Goal: Information Seeking & Learning: Learn about a topic

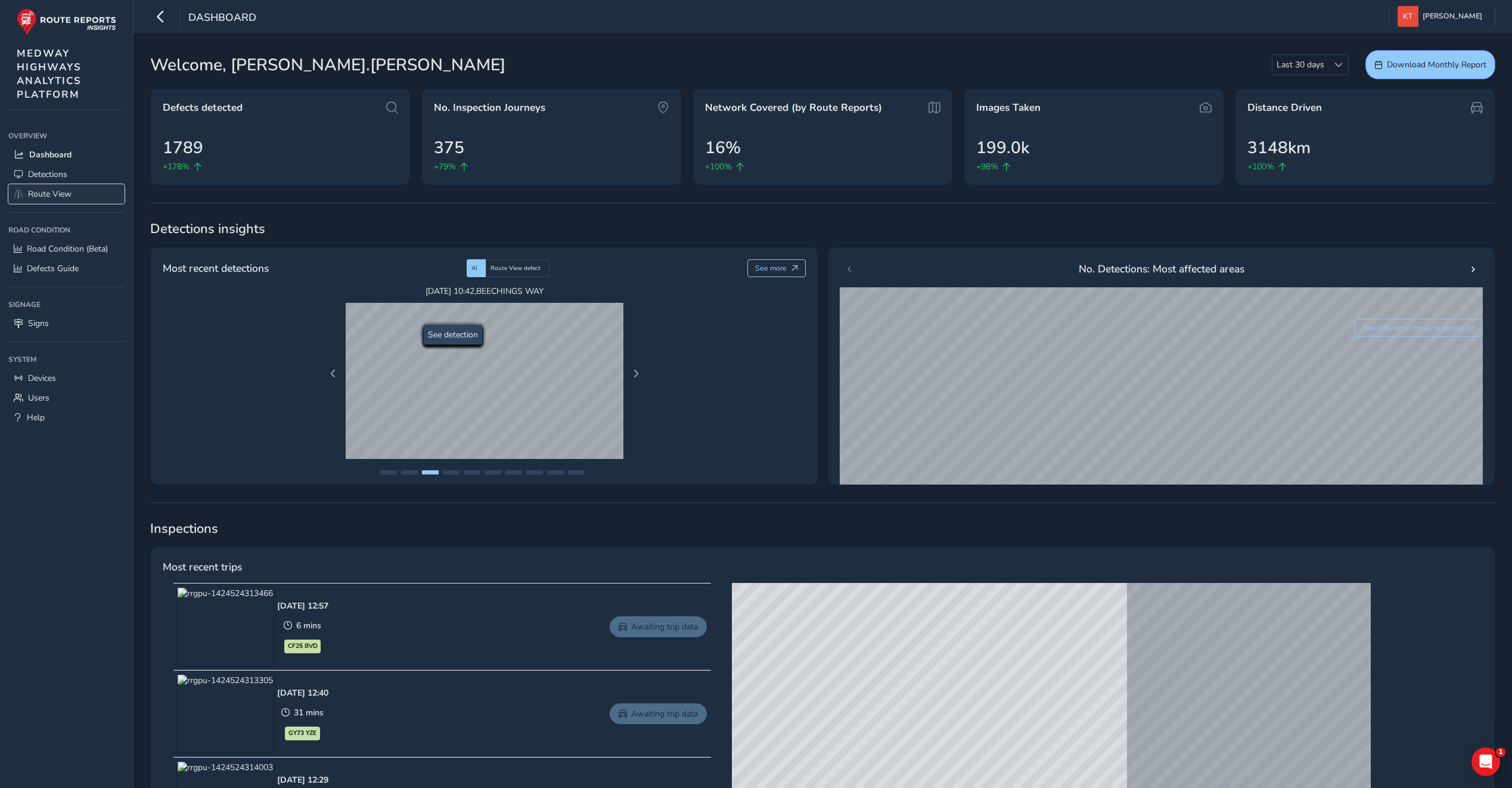
click at [55, 190] on span "Route View" at bounding box center [50, 194] width 43 height 11
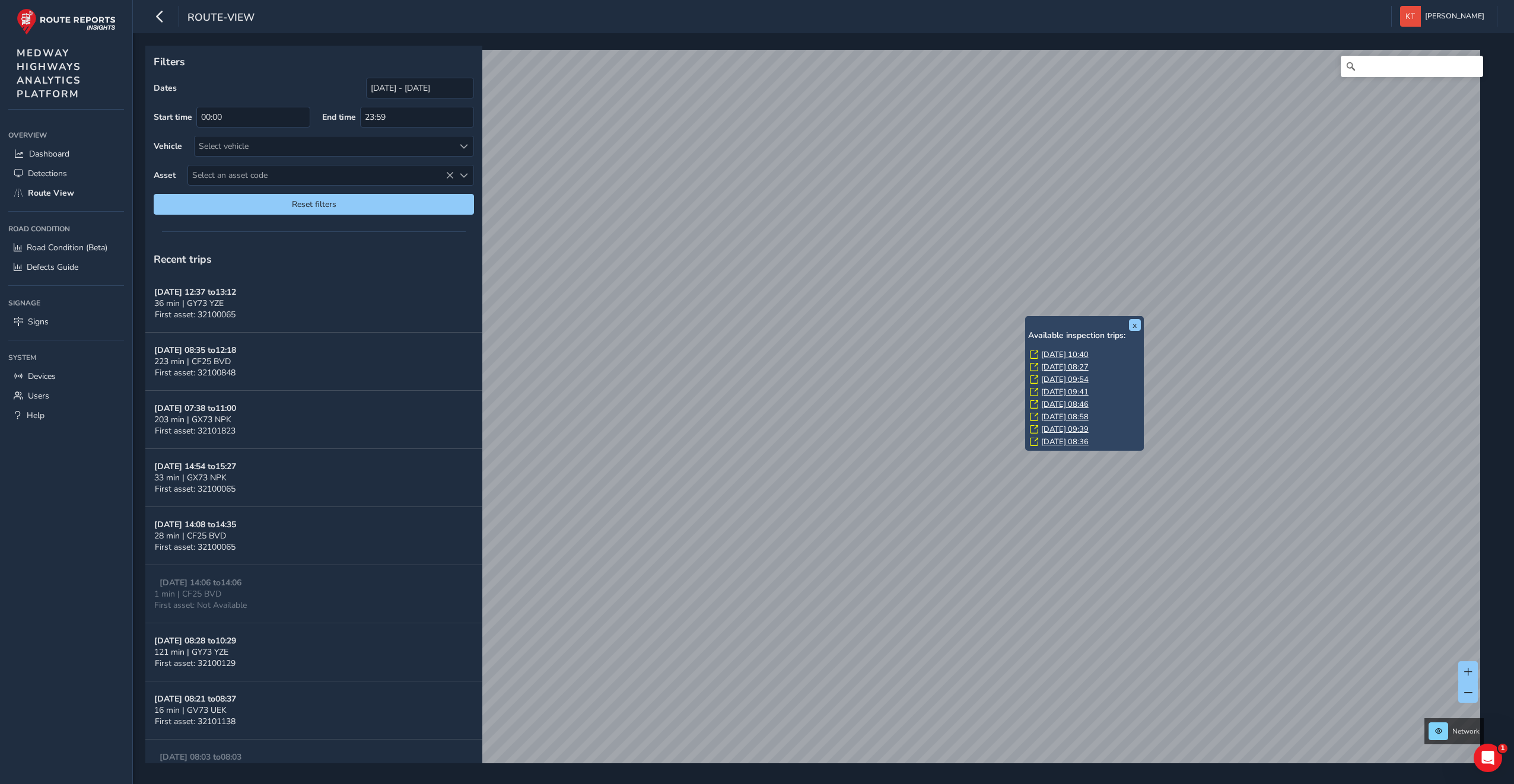
click at [1051, 356] on link "[DATE] 10:40" at bounding box center [1065, 354] width 47 height 10
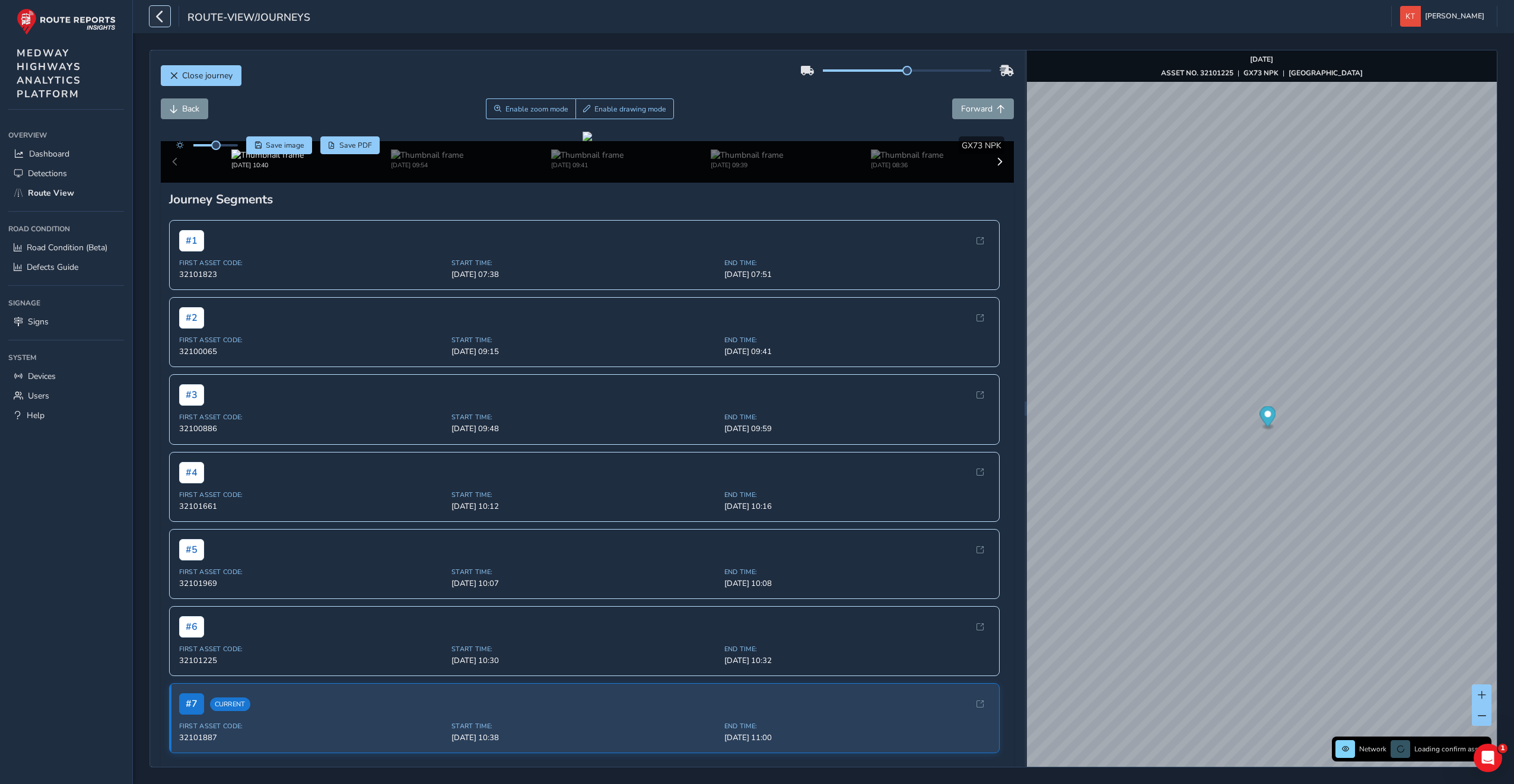
click at [158, 13] on icon "button" at bounding box center [160, 17] width 13 height 21
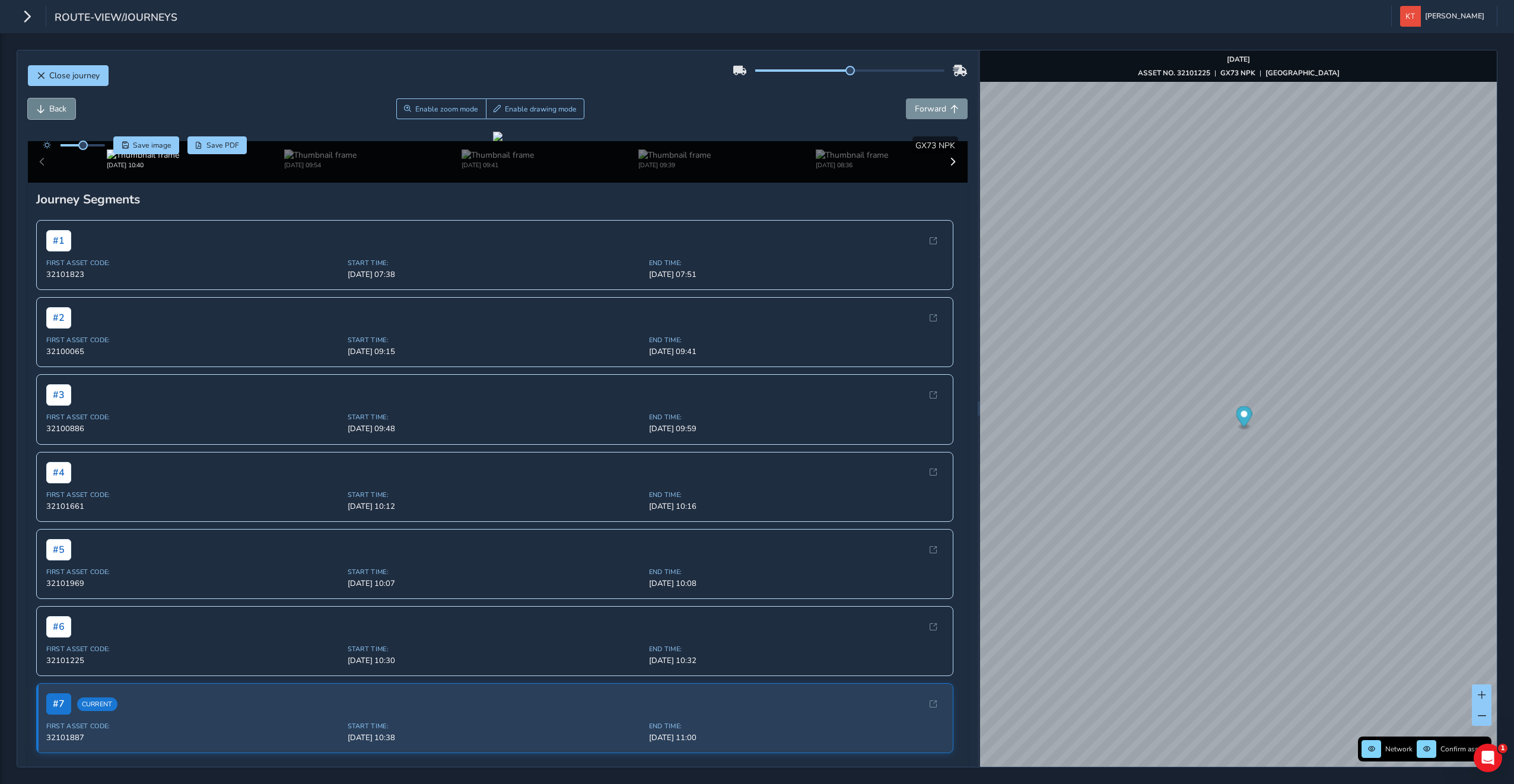
click at [46, 109] on button "Back" at bounding box center [52, 109] width 47 height 21
click at [48, 81] on button "Close journey" at bounding box center [68, 76] width 81 height 21
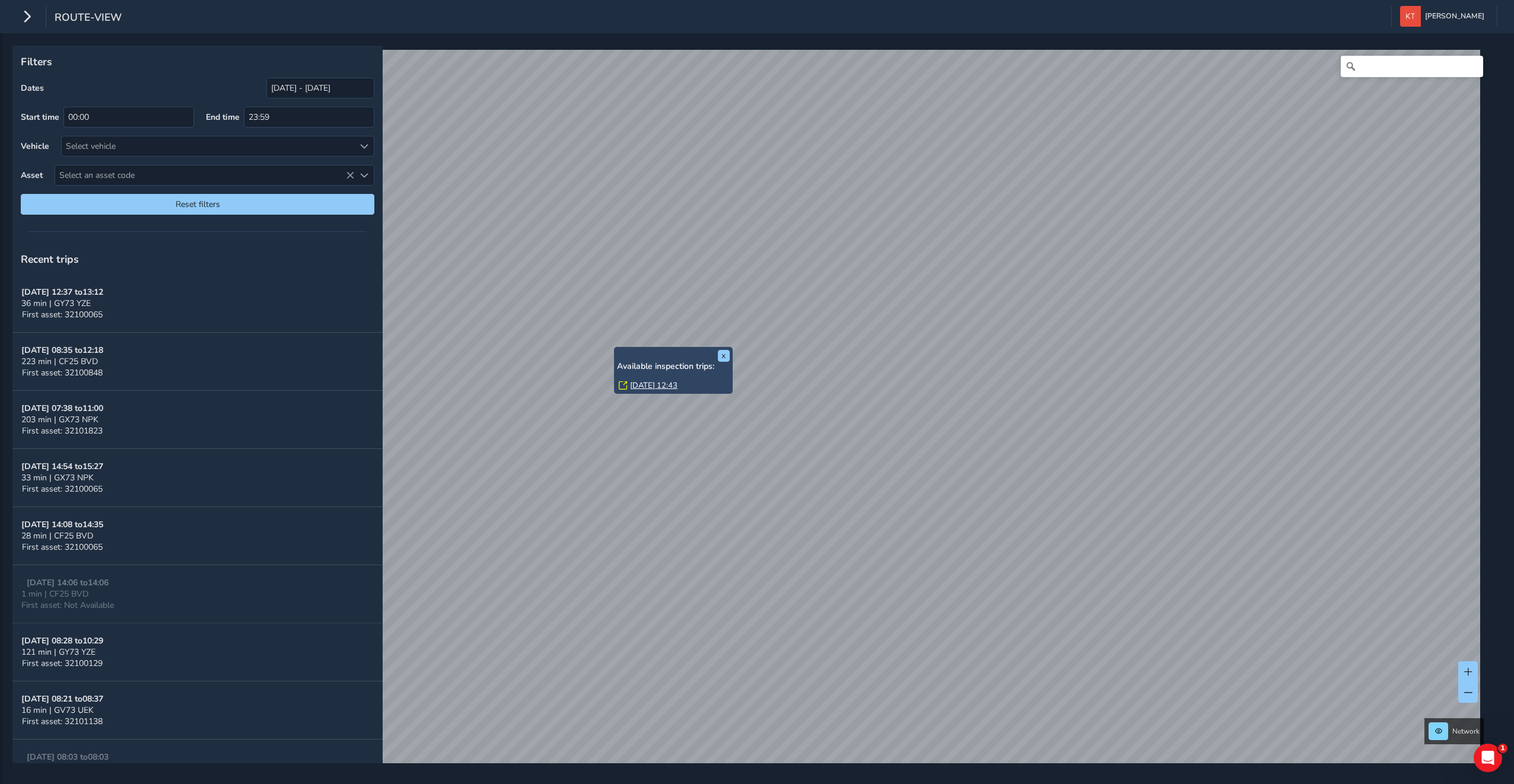
click at [639, 386] on link "[DATE] 12:43" at bounding box center [654, 385] width 47 height 10
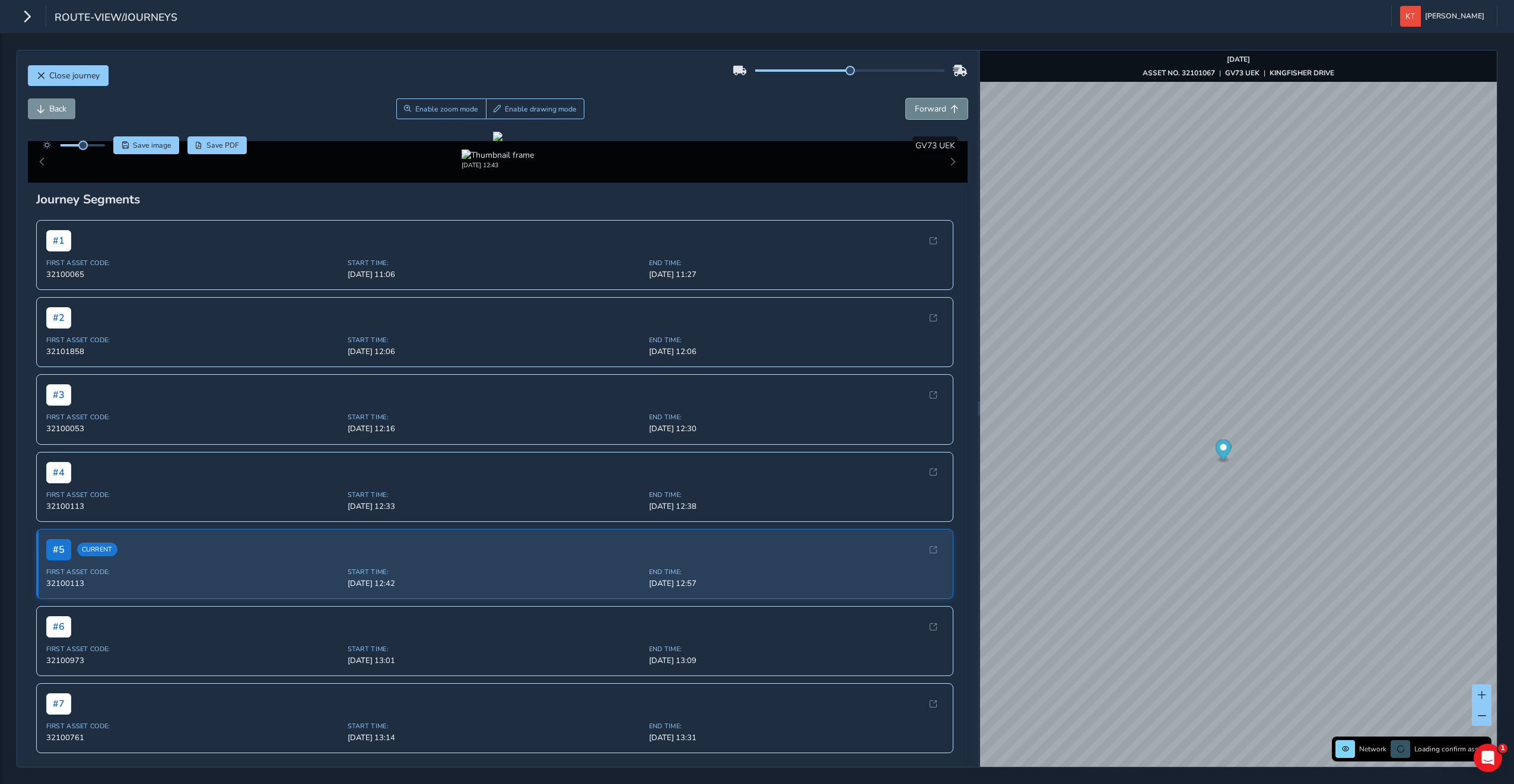
click at [927, 109] on span "Forward" at bounding box center [930, 109] width 31 height 11
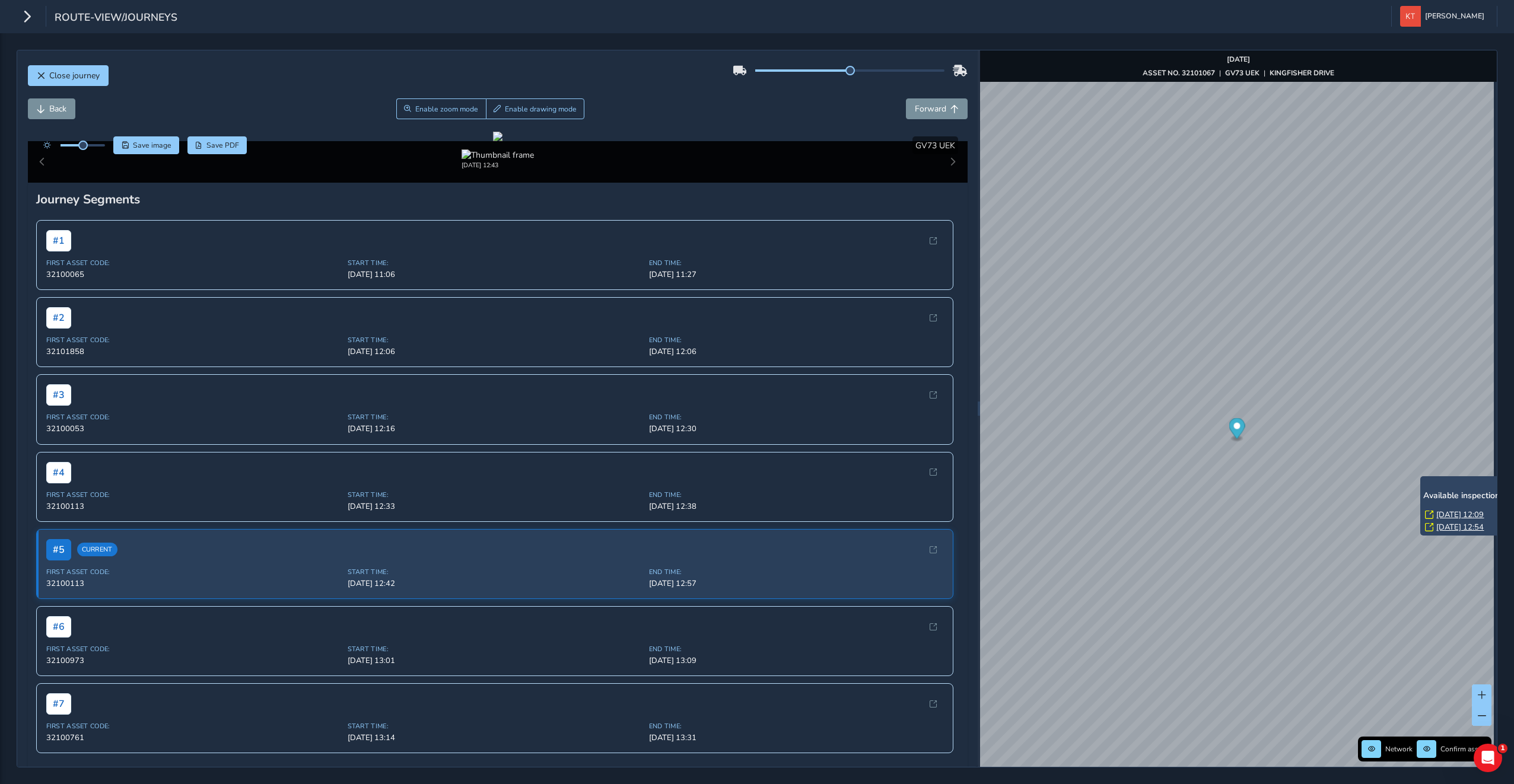
click at [1421, 480] on div "x Available inspection trips: [GEOGRAPHIC_DATA][DATE] 12:09 [DATE] 12:54" at bounding box center [1479, 505] width 118 height 59
click at [1447, 517] on link "[DATE] 12:09" at bounding box center [1460, 515] width 47 height 10
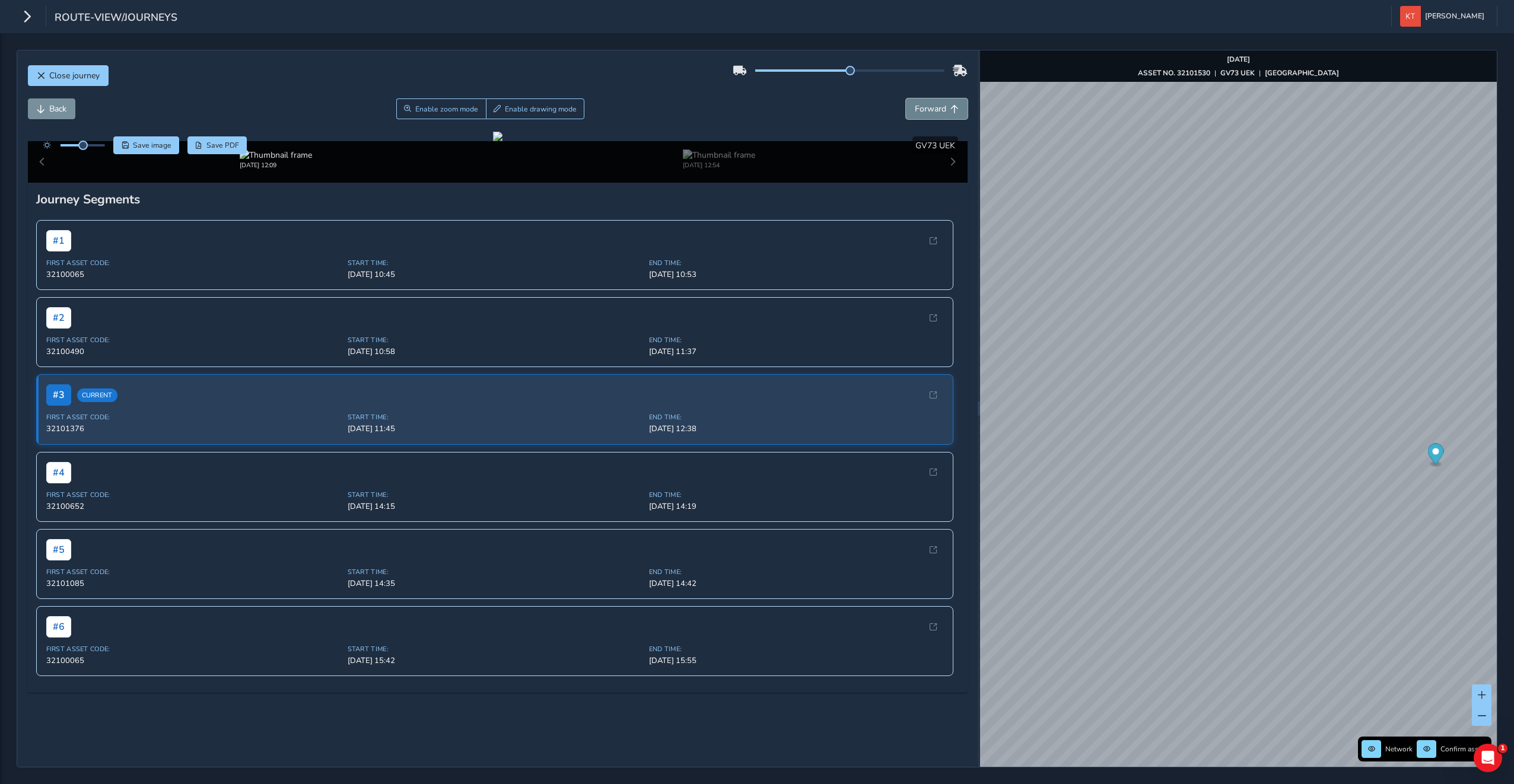
click at [933, 109] on span "Forward" at bounding box center [930, 109] width 31 height 11
click at [432, 114] on button "Enable zoom mode" at bounding box center [441, 109] width 90 height 21
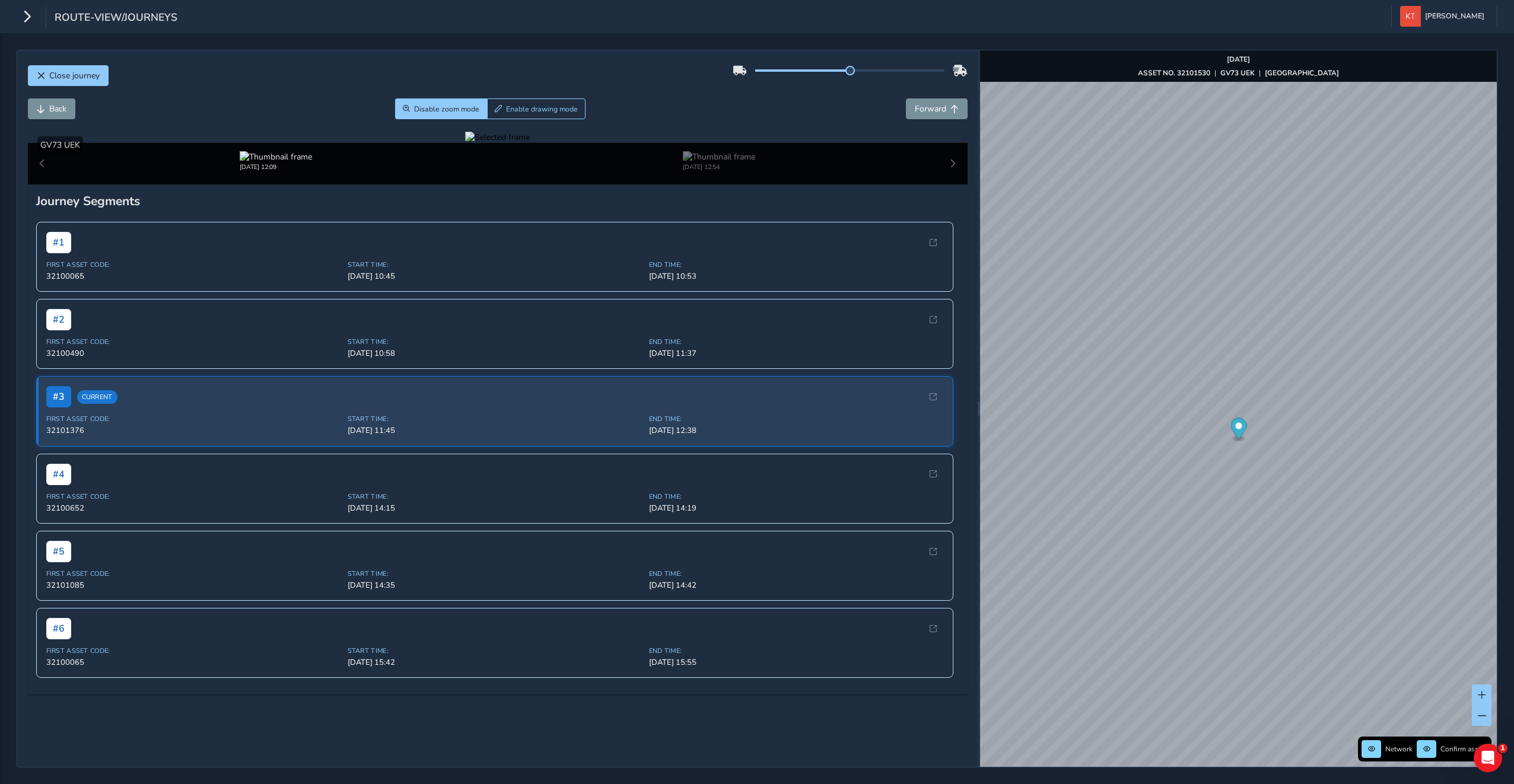
drag, startPoint x: 304, startPoint y: 191, endPoint x: 543, endPoint y: 381, distance: 305.3
click at [530, 143] on div at bounding box center [497, 137] width 65 height 11
click at [429, 108] on span "Disable zoom mode" at bounding box center [447, 109] width 65 height 10
drag, startPoint x: 404, startPoint y: 248, endPoint x: 410, endPoint y: 415, distance: 167.1
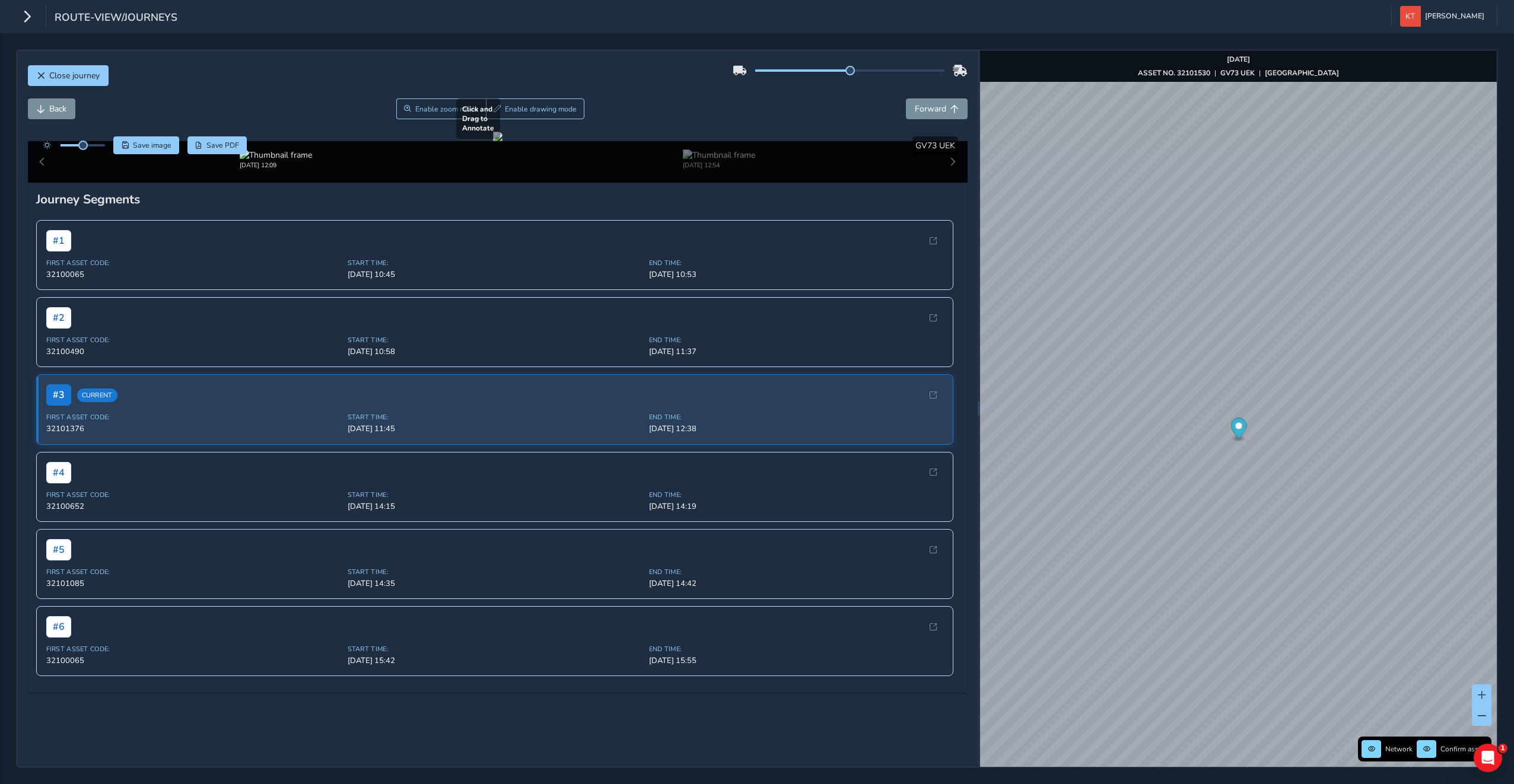
click at [493, 141] on div at bounding box center [498, 136] width 10 height 10
click at [51, 75] on span "Close journey" at bounding box center [75, 76] width 50 height 11
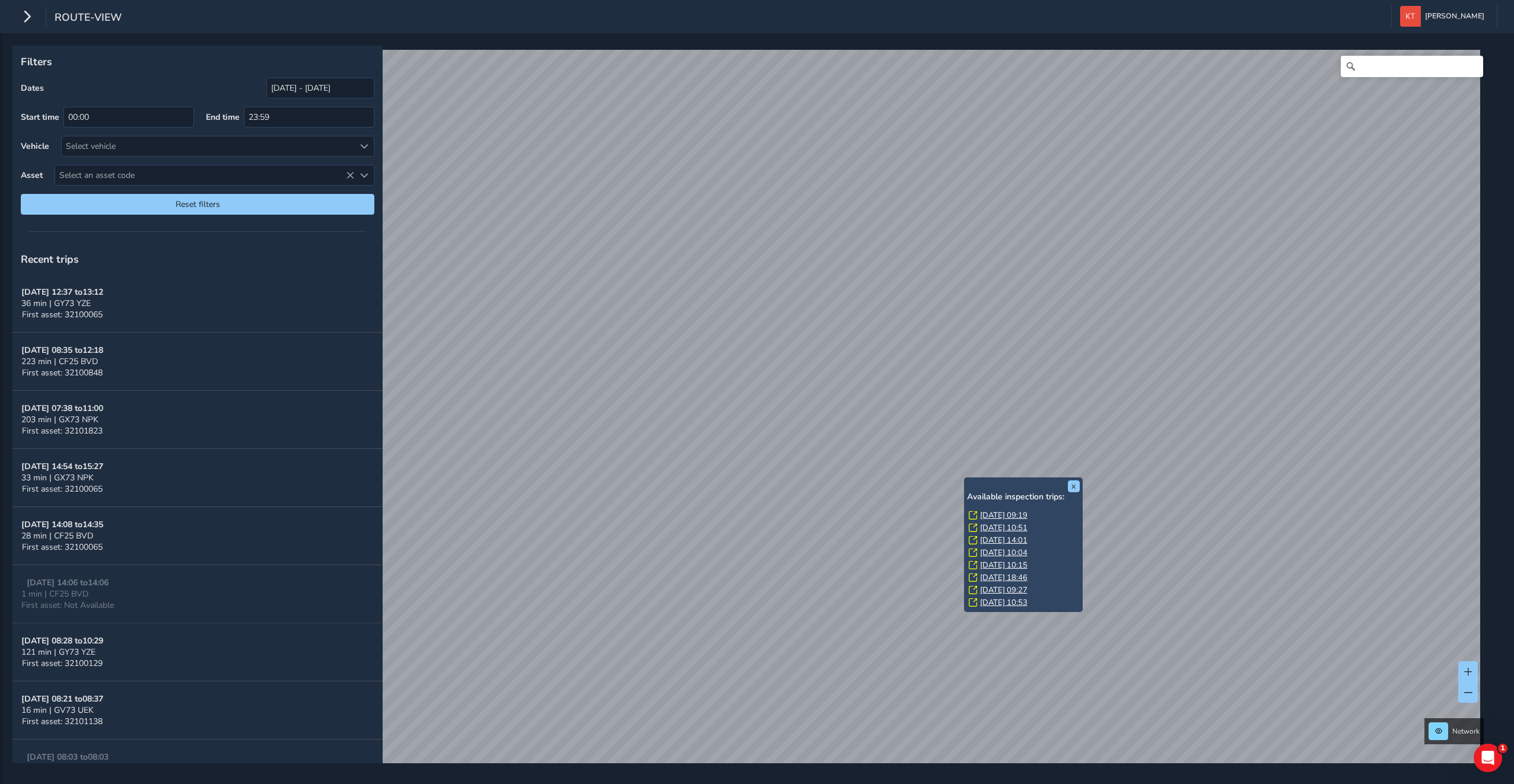
click at [981, 512] on link "[DATE] 09:19" at bounding box center [1004, 515] width 47 height 10
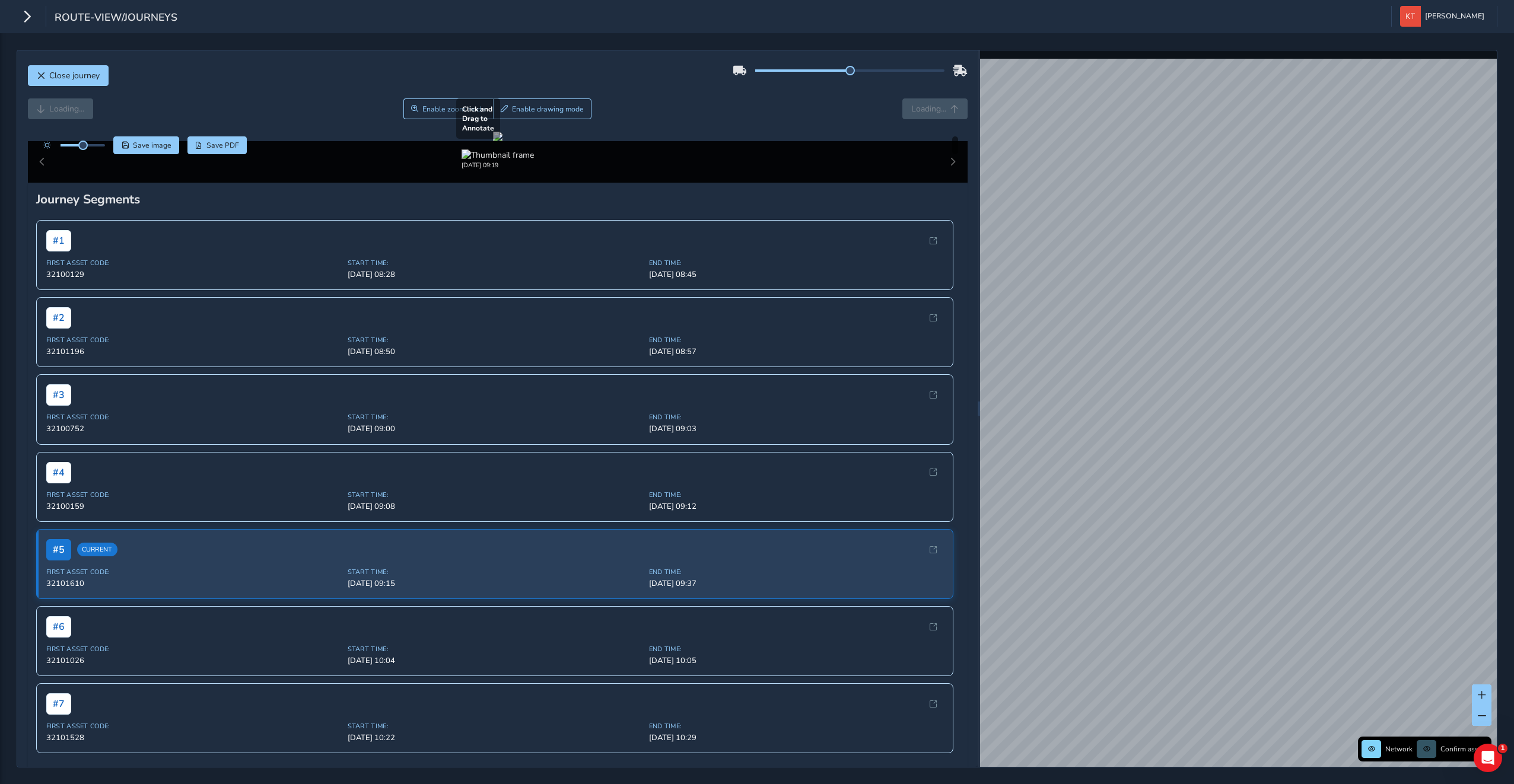
drag, startPoint x: 605, startPoint y: 348, endPoint x: 604, endPoint y: 449, distance: 101.0
click at [502, 141] on div at bounding box center [498, 136] width 10 height 10
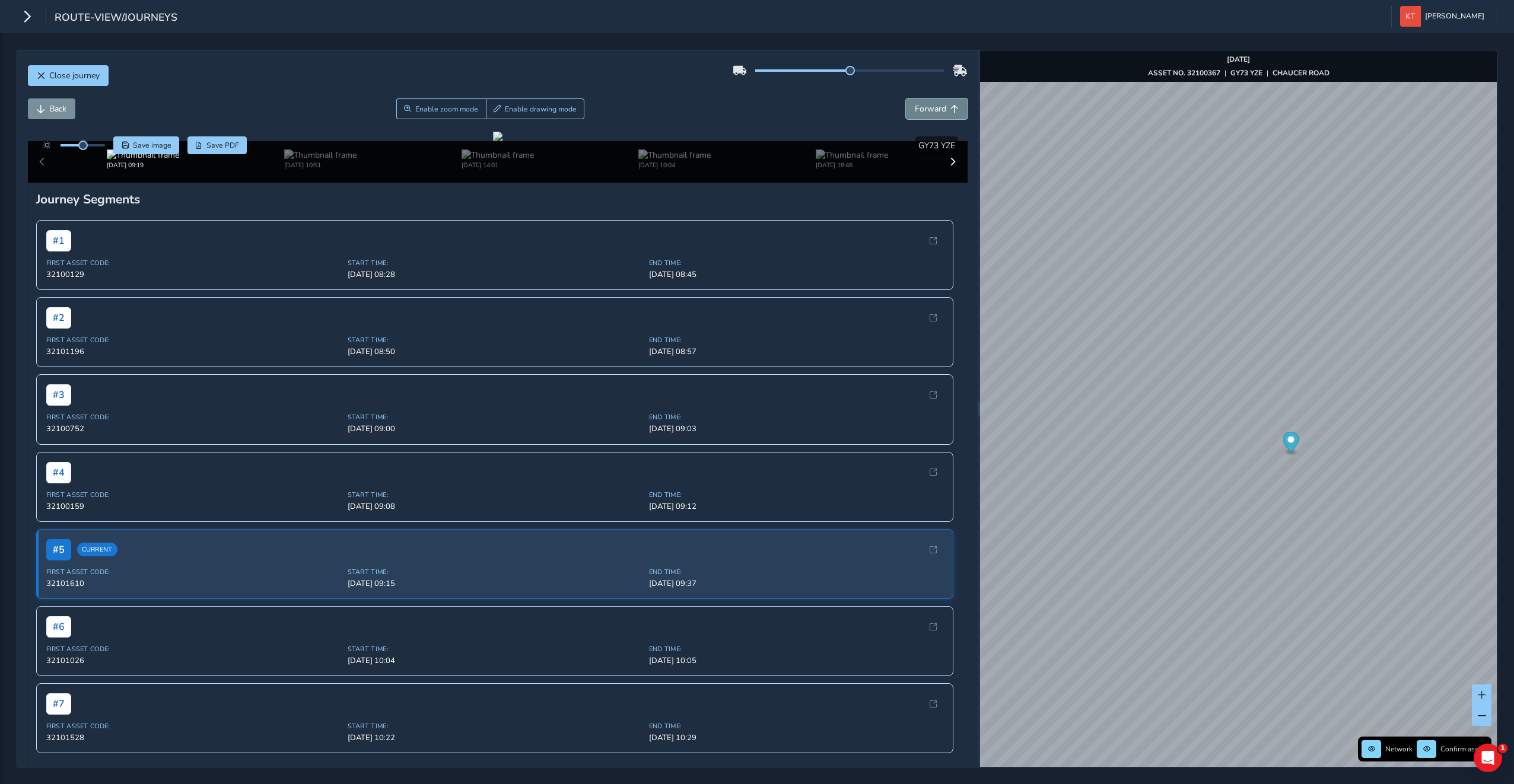
click at [914, 106] on span "Forward" at bounding box center [930, 109] width 31 height 11
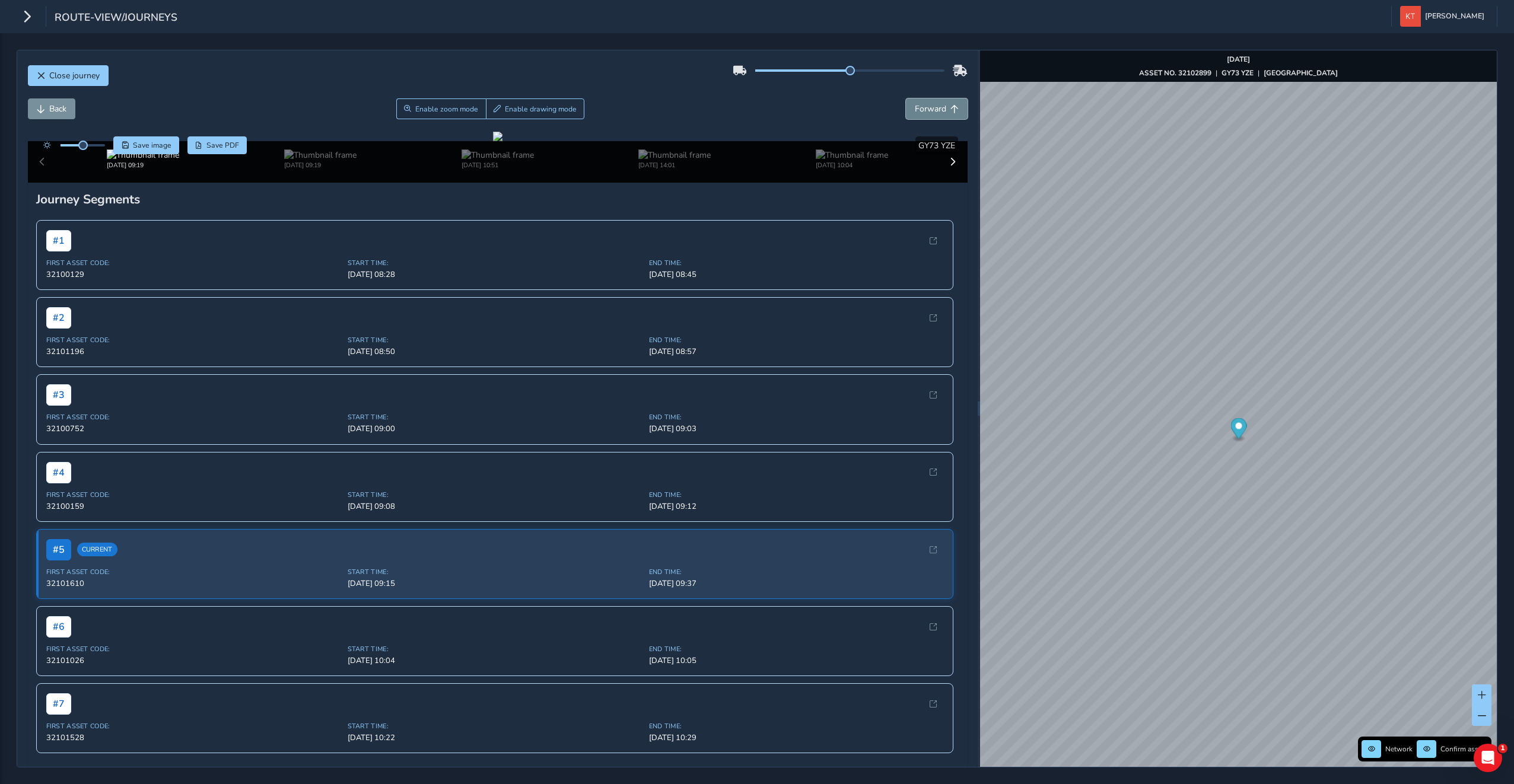
click at [914, 106] on span "Forward" at bounding box center [930, 109] width 31 height 11
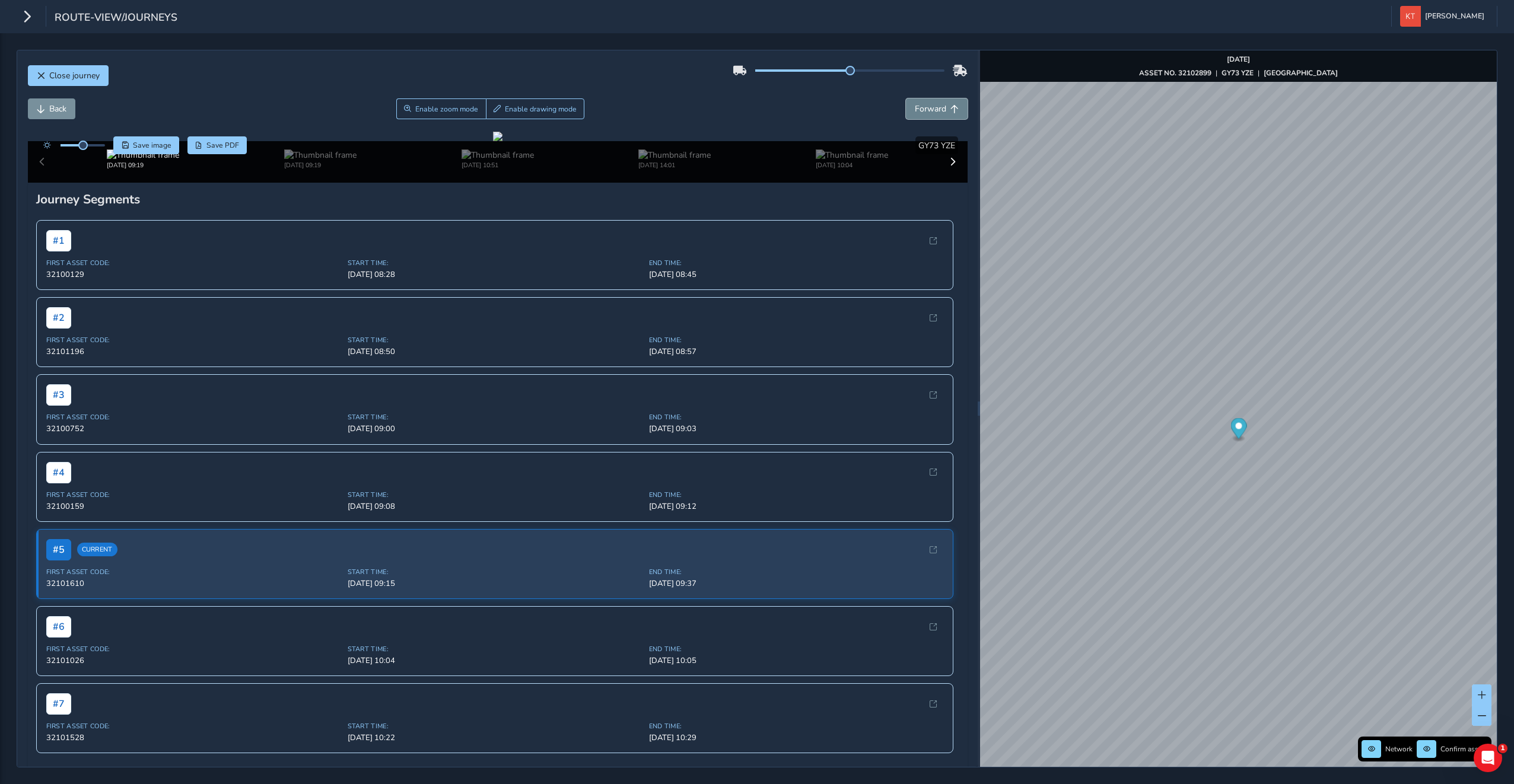
click at [914, 106] on span "Forward" at bounding box center [930, 109] width 31 height 11
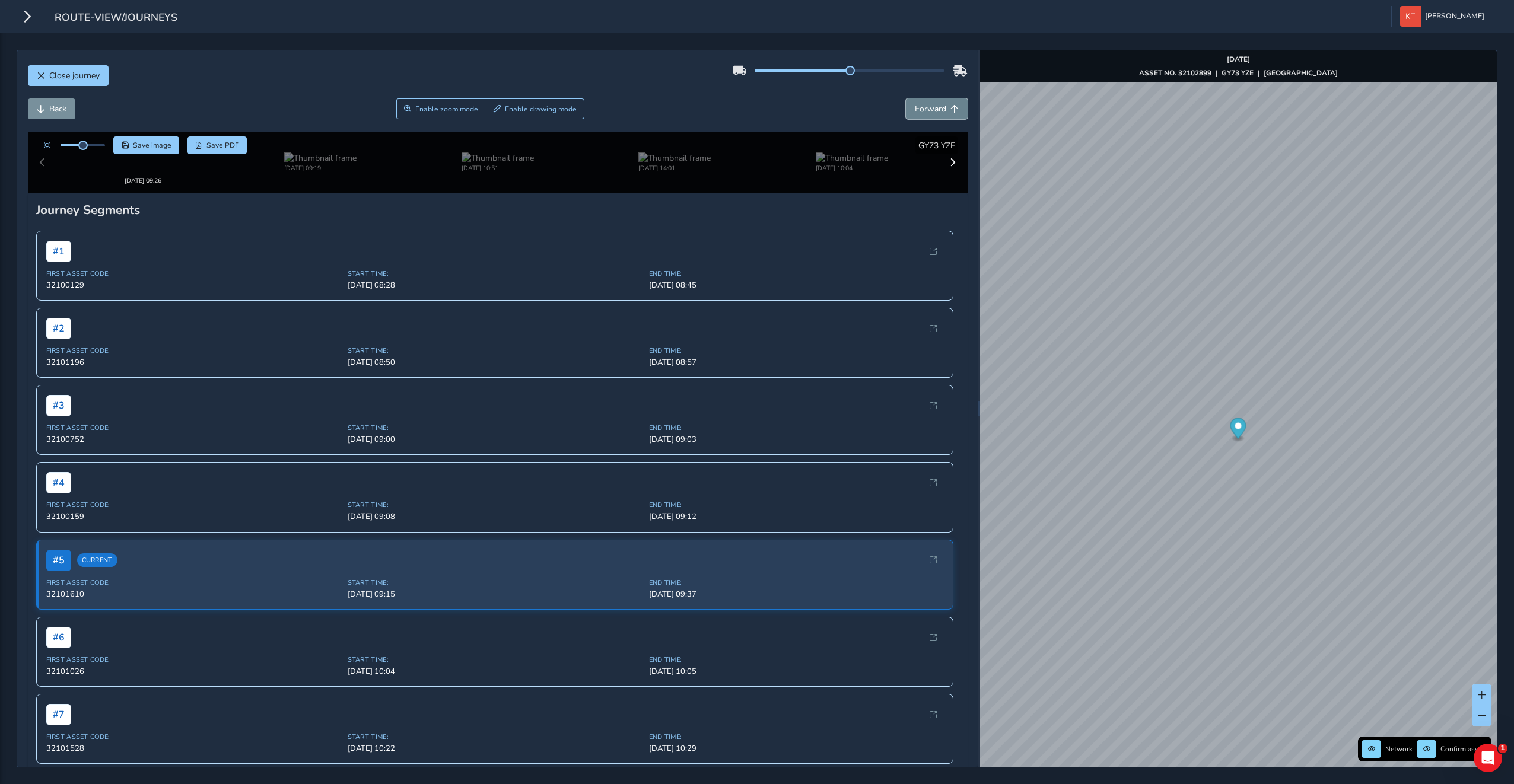
click at [914, 106] on span "Forward" at bounding box center [930, 109] width 31 height 11
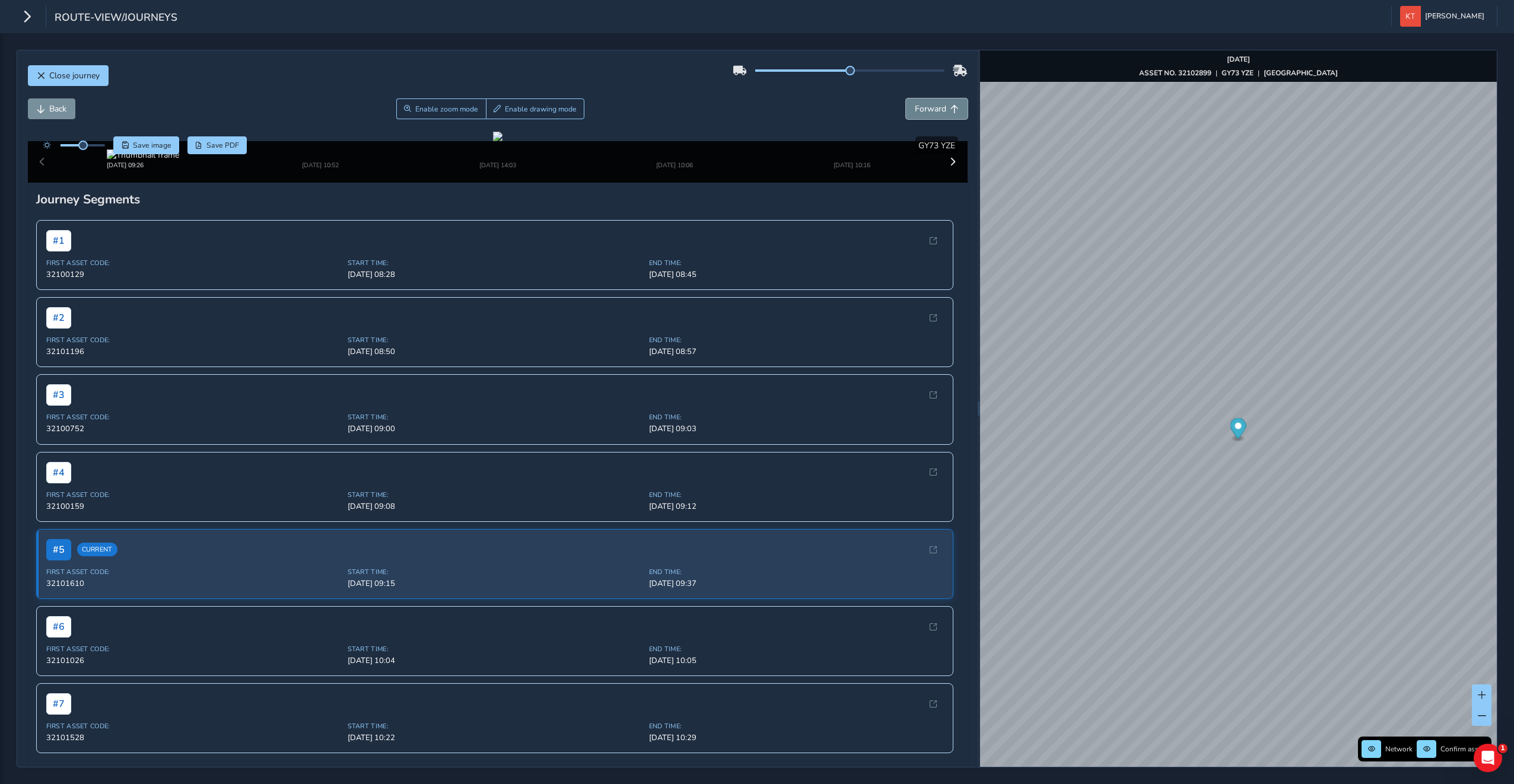
click at [914, 110] on span "Forward" at bounding box center [930, 109] width 31 height 11
drag, startPoint x: 748, startPoint y: 258, endPoint x: 733, endPoint y: 338, distance: 81.4
click at [502, 141] on div at bounding box center [498, 136] width 10 height 10
click at [914, 106] on span "Forward" at bounding box center [930, 109] width 31 height 11
click at [1070, 374] on link "[DATE] 10:27" at bounding box center [1082, 376] width 47 height 10
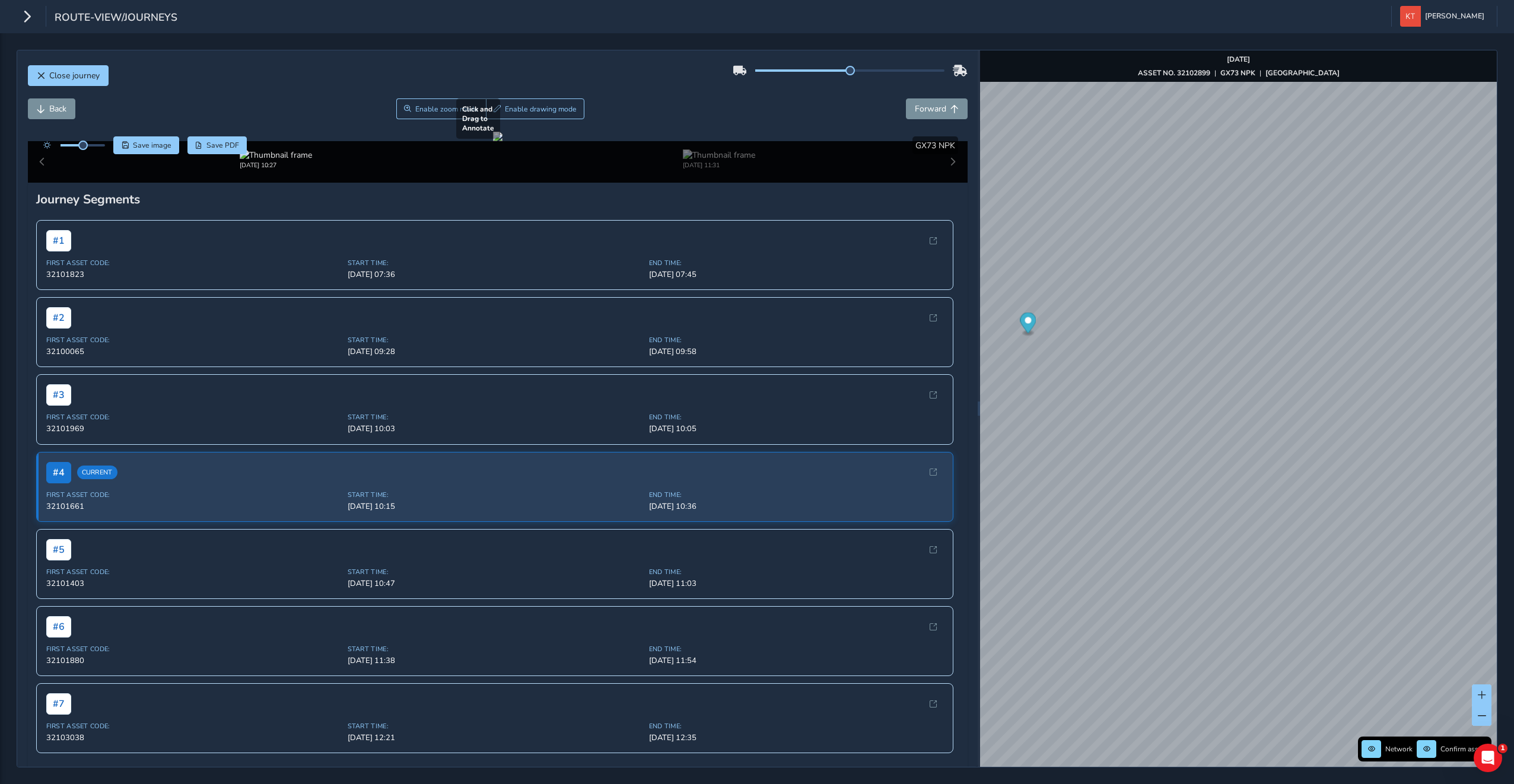
click at [502, 141] on div at bounding box center [498, 136] width 10 height 10
click at [912, 118] on button "Forward" at bounding box center [937, 109] width 62 height 21
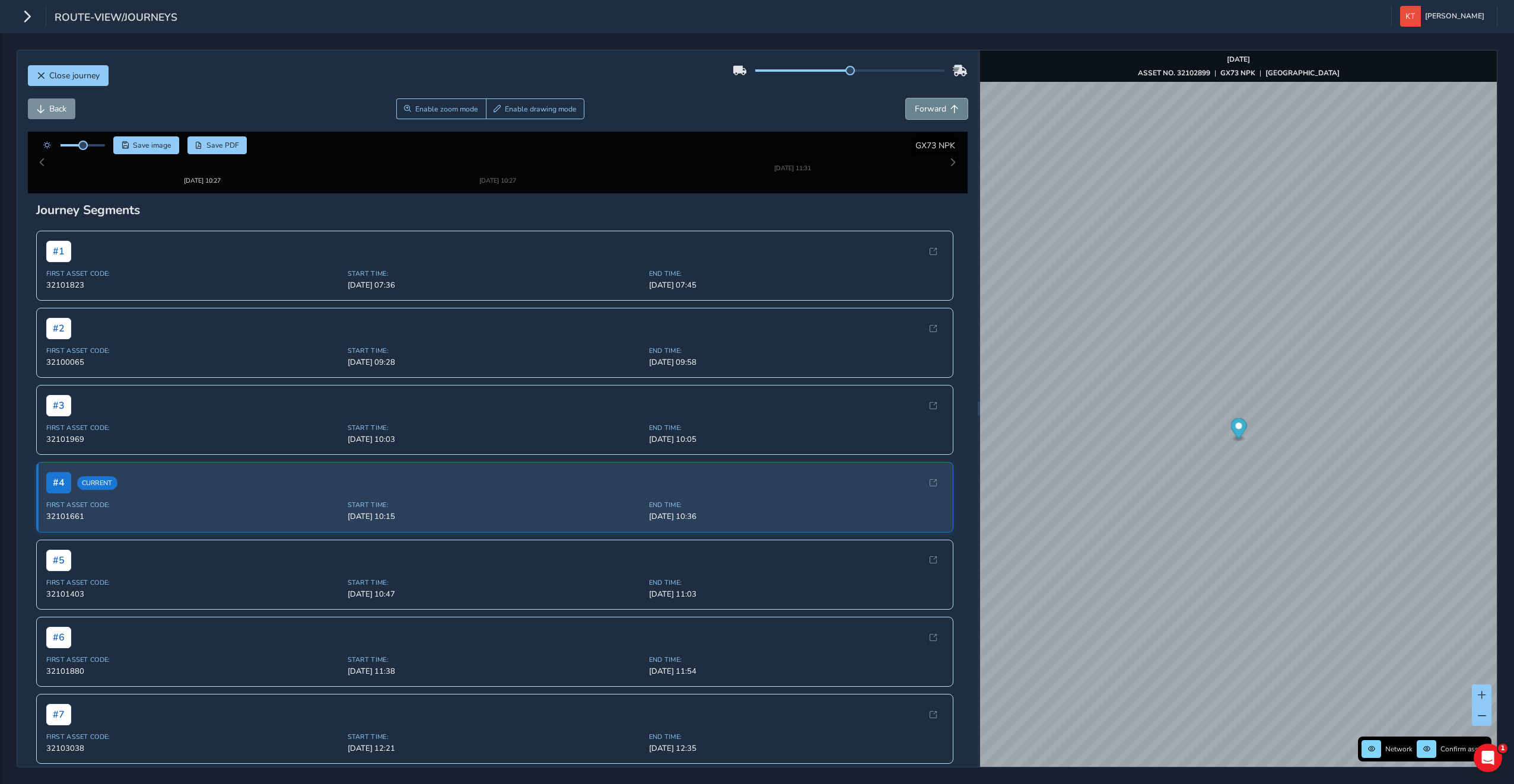
click at [912, 116] on button "Forward" at bounding box center [937, 109] width 62 height 21
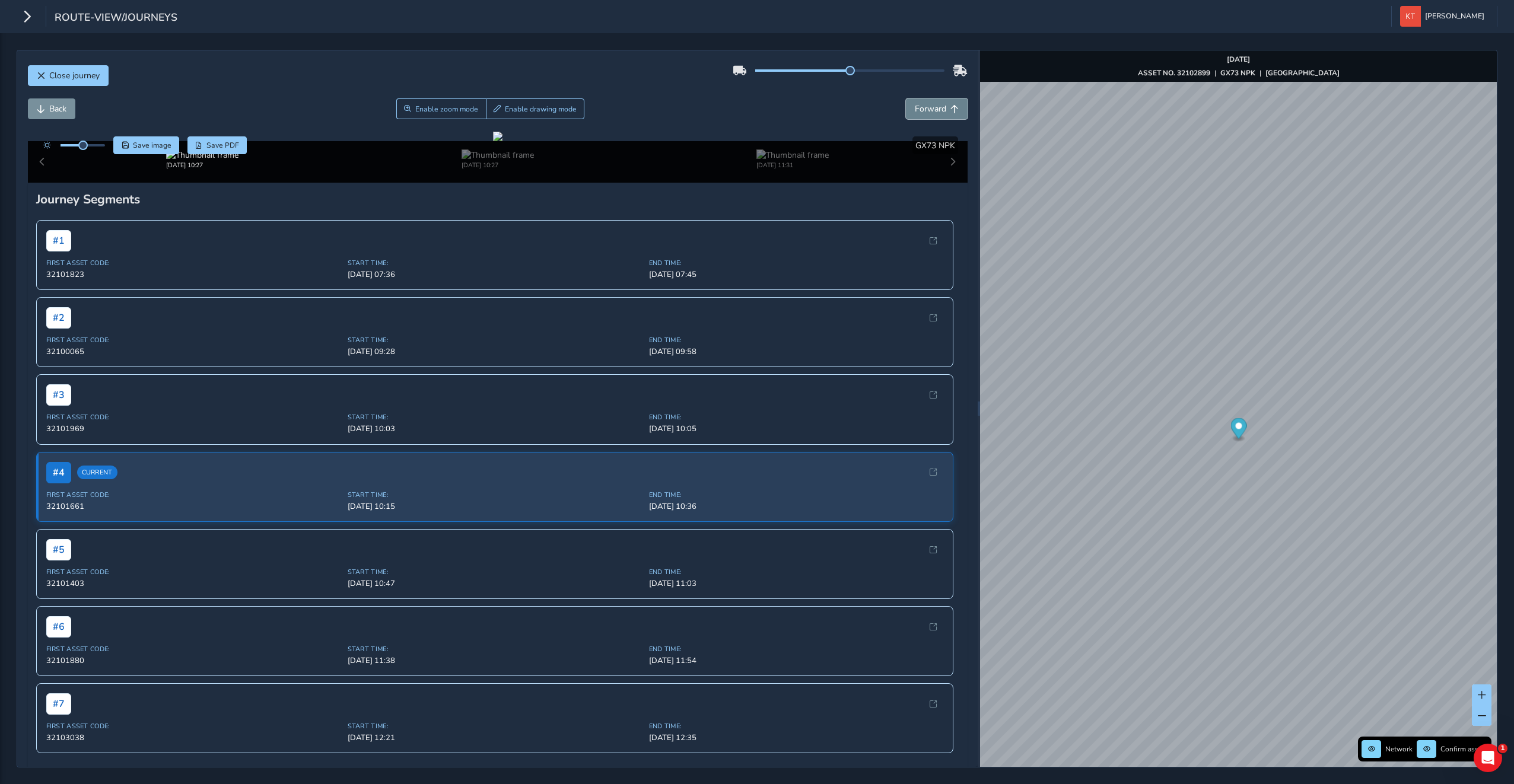
click at [912, 116] on button "Forward" at bounding box center [937, 109] width 62 height 21
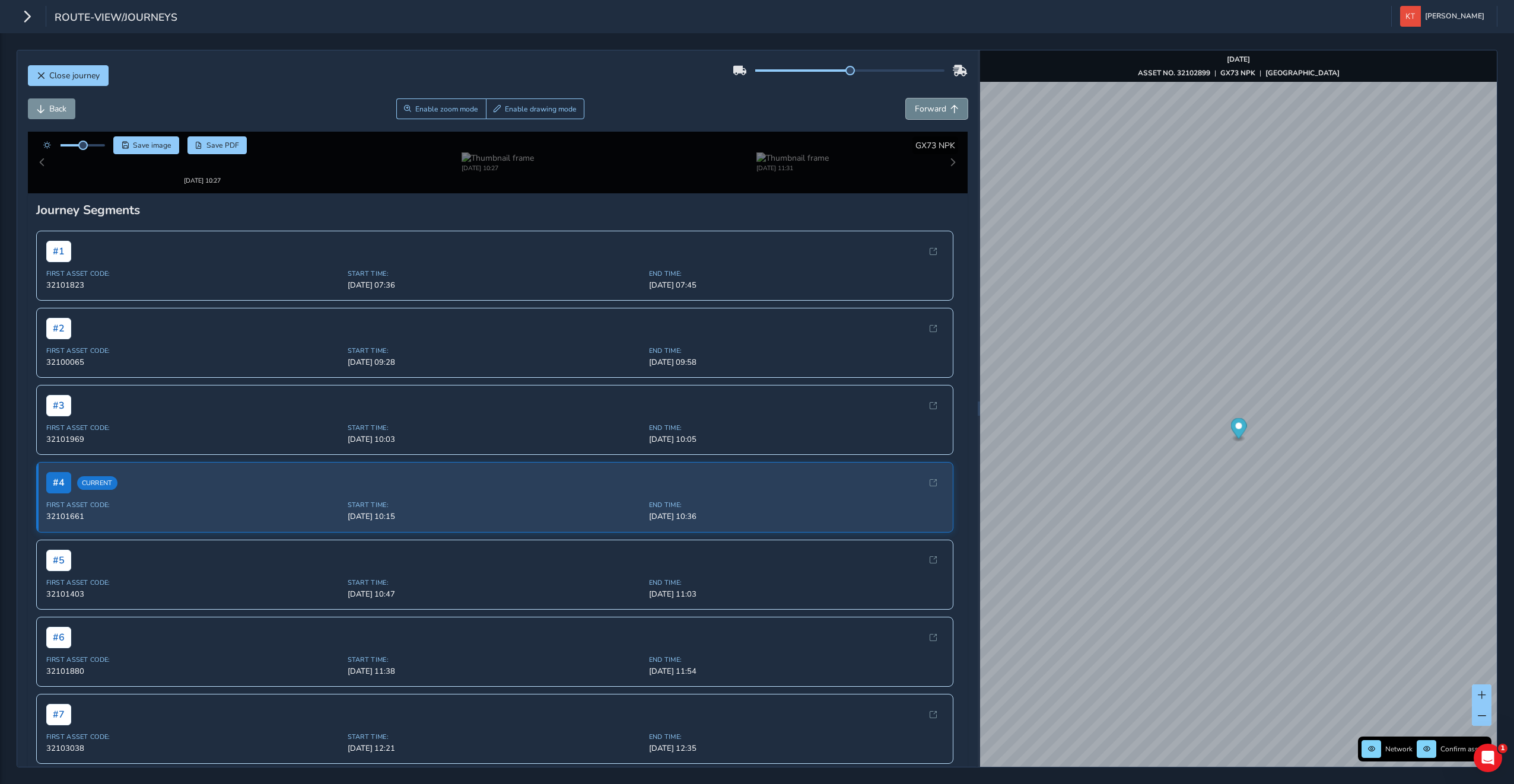
click at [912, 116] on button "Forward" at bounding box center [937, 109] width 62 height 21
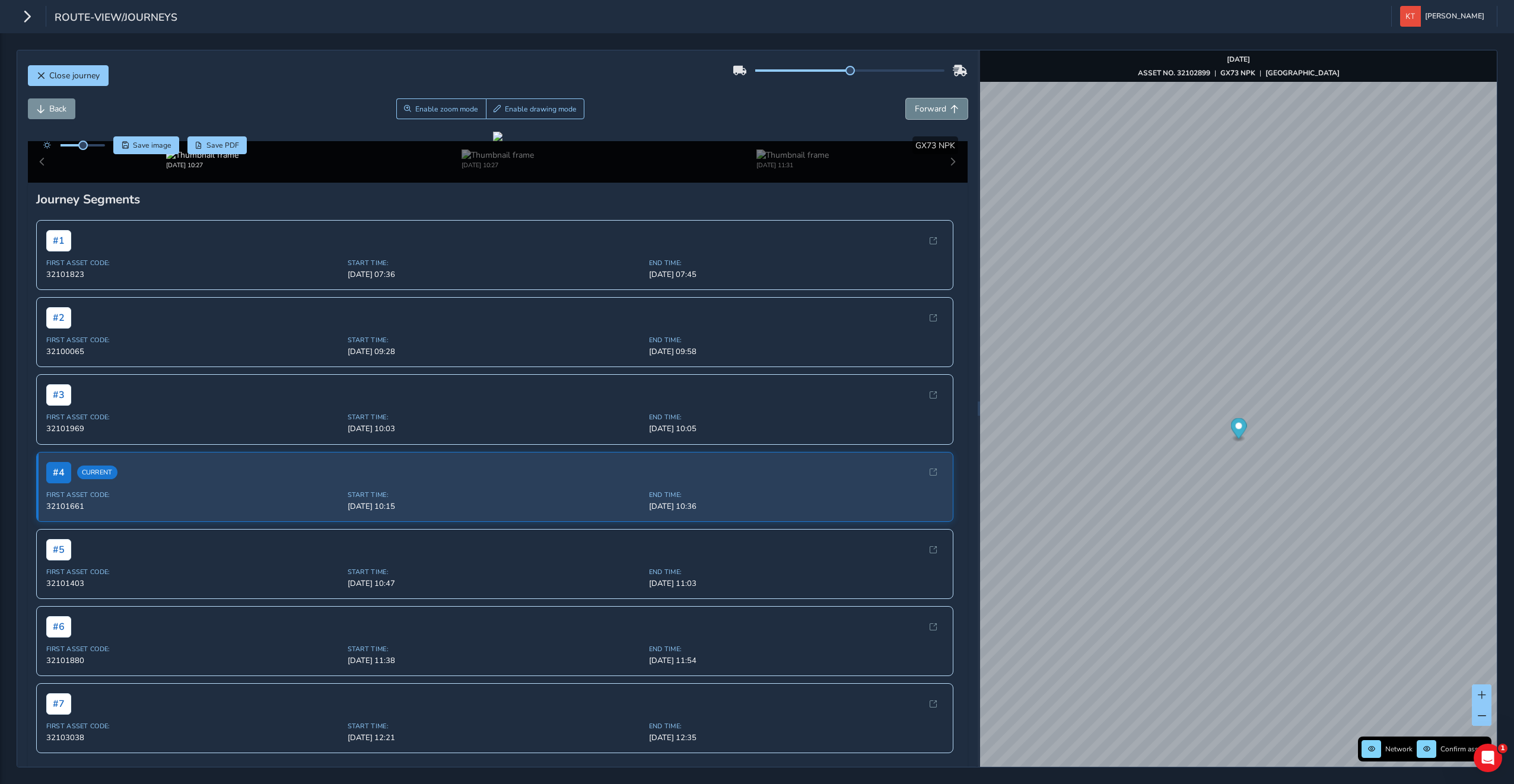
click at [912, 116] on button "Forward" at bounding box center [937, 109] width 62 height 21
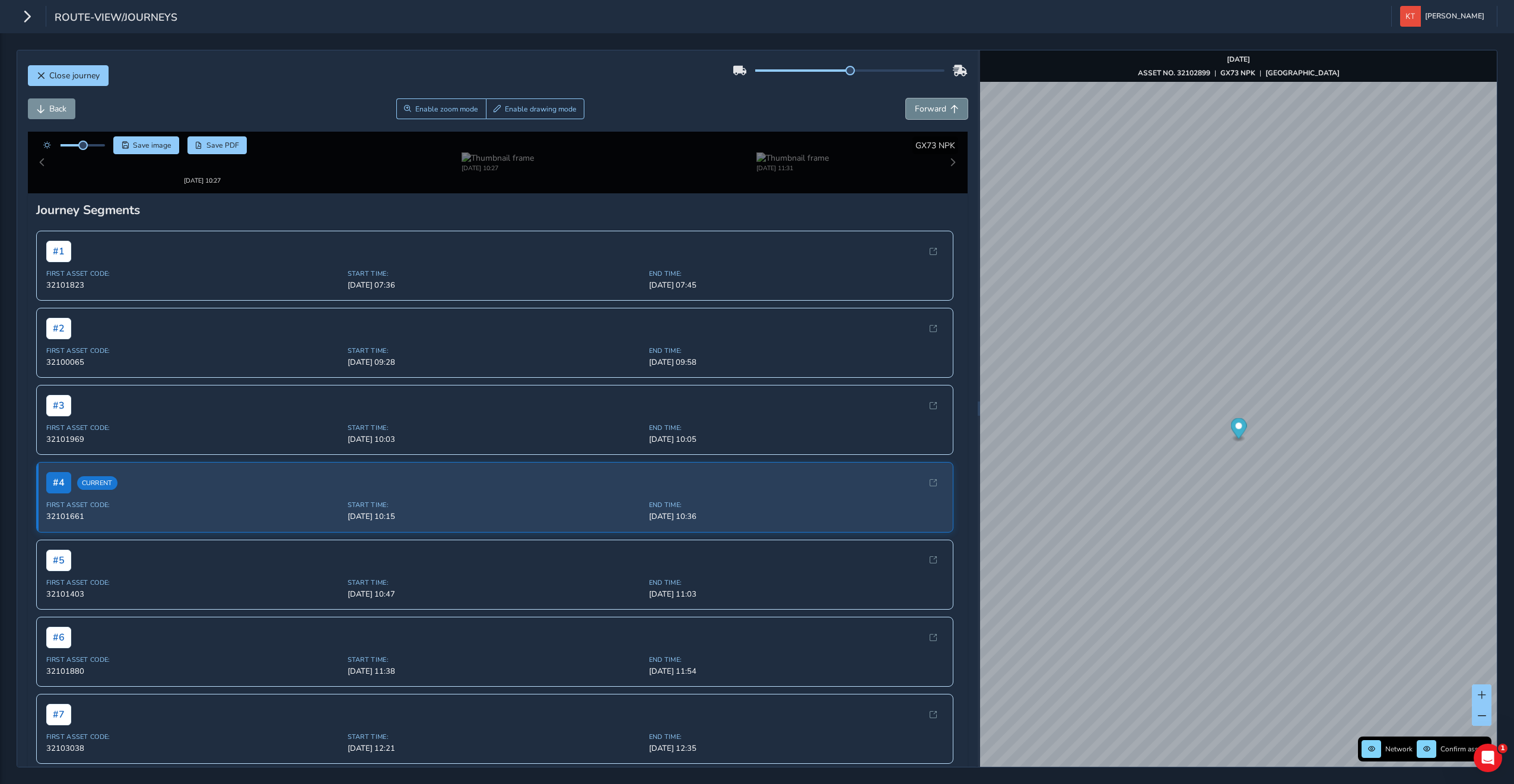
click at [912, 116] on button "Forward" at bounding box center [937, 109] width 62 height 21
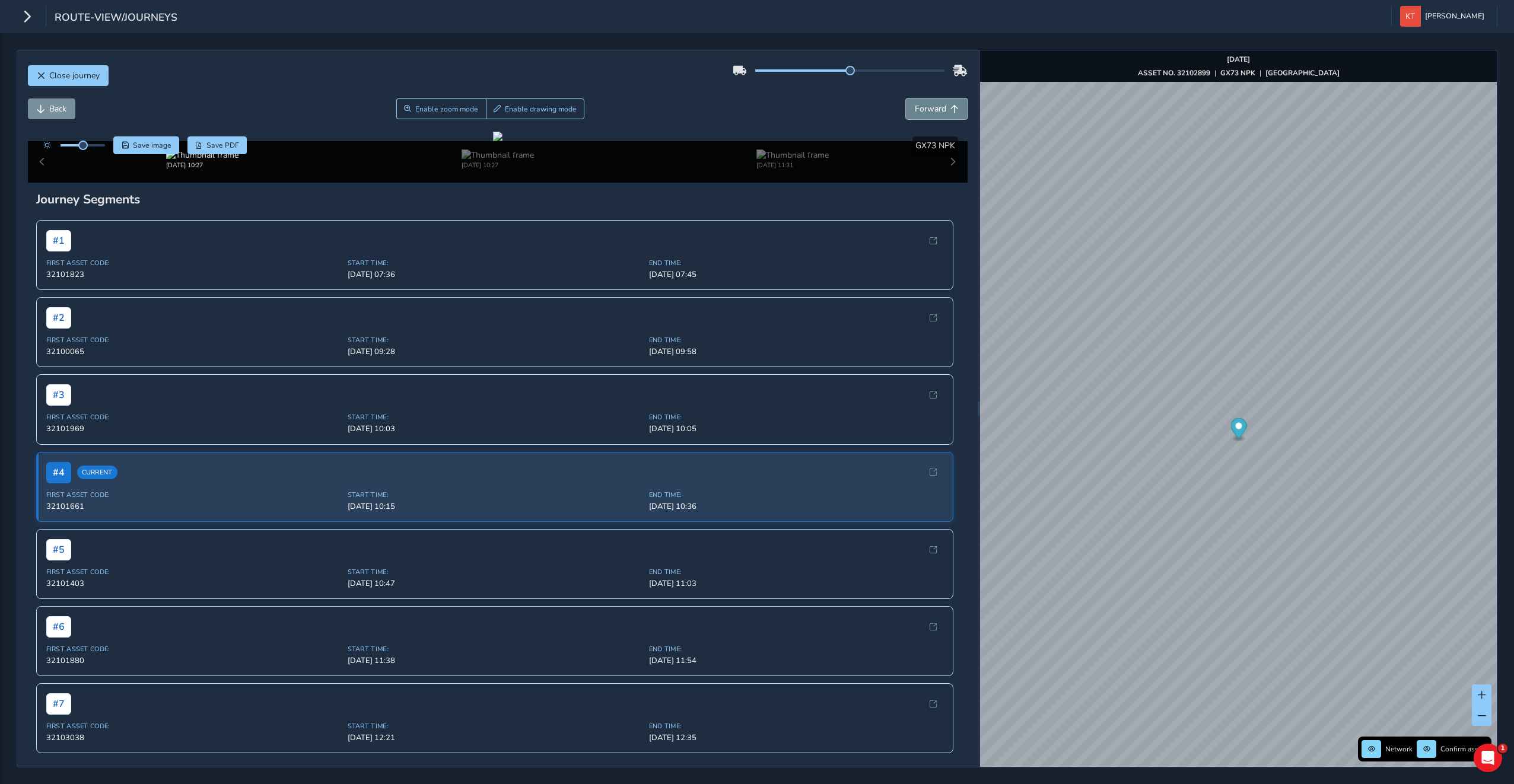
click at [912, 116] on button "Forward" at bounding box center [937, 109] width 62 height 21
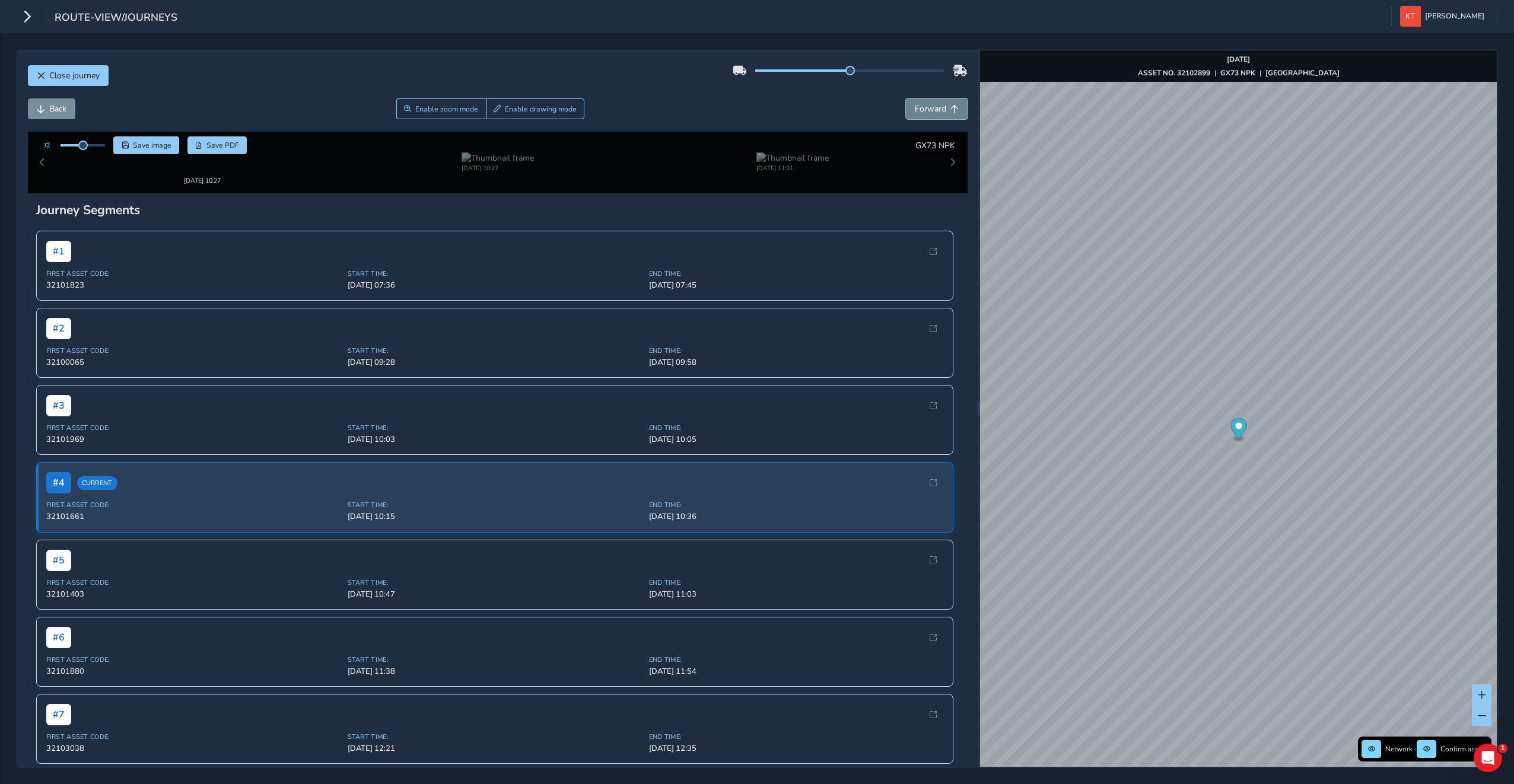
click at [912, 116] on button "Forward" at bounding box center [937, 109] width 62 height 21
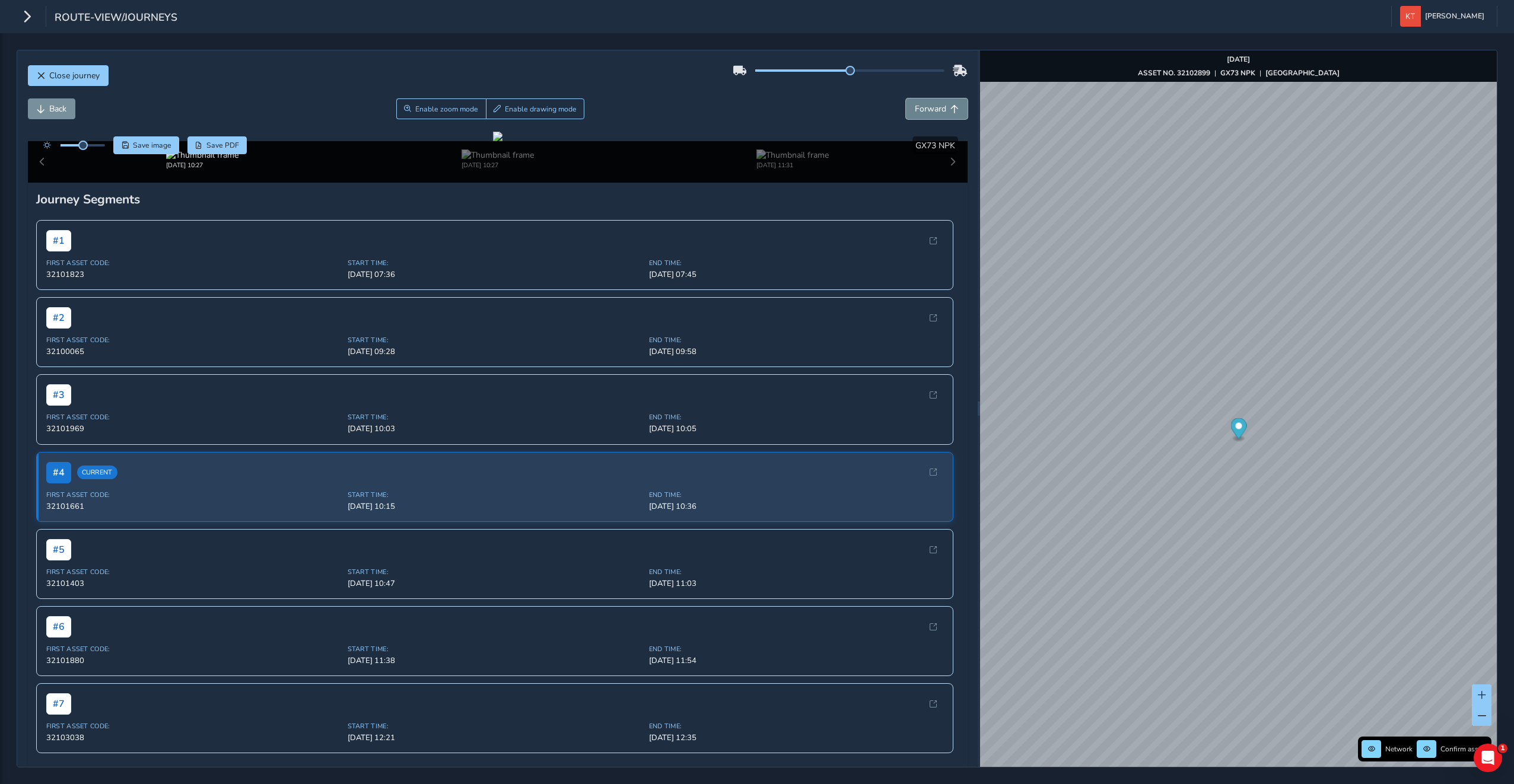
click at [912, 116] on button "Forward" at bounding box center [937, 109] width 62 height 21
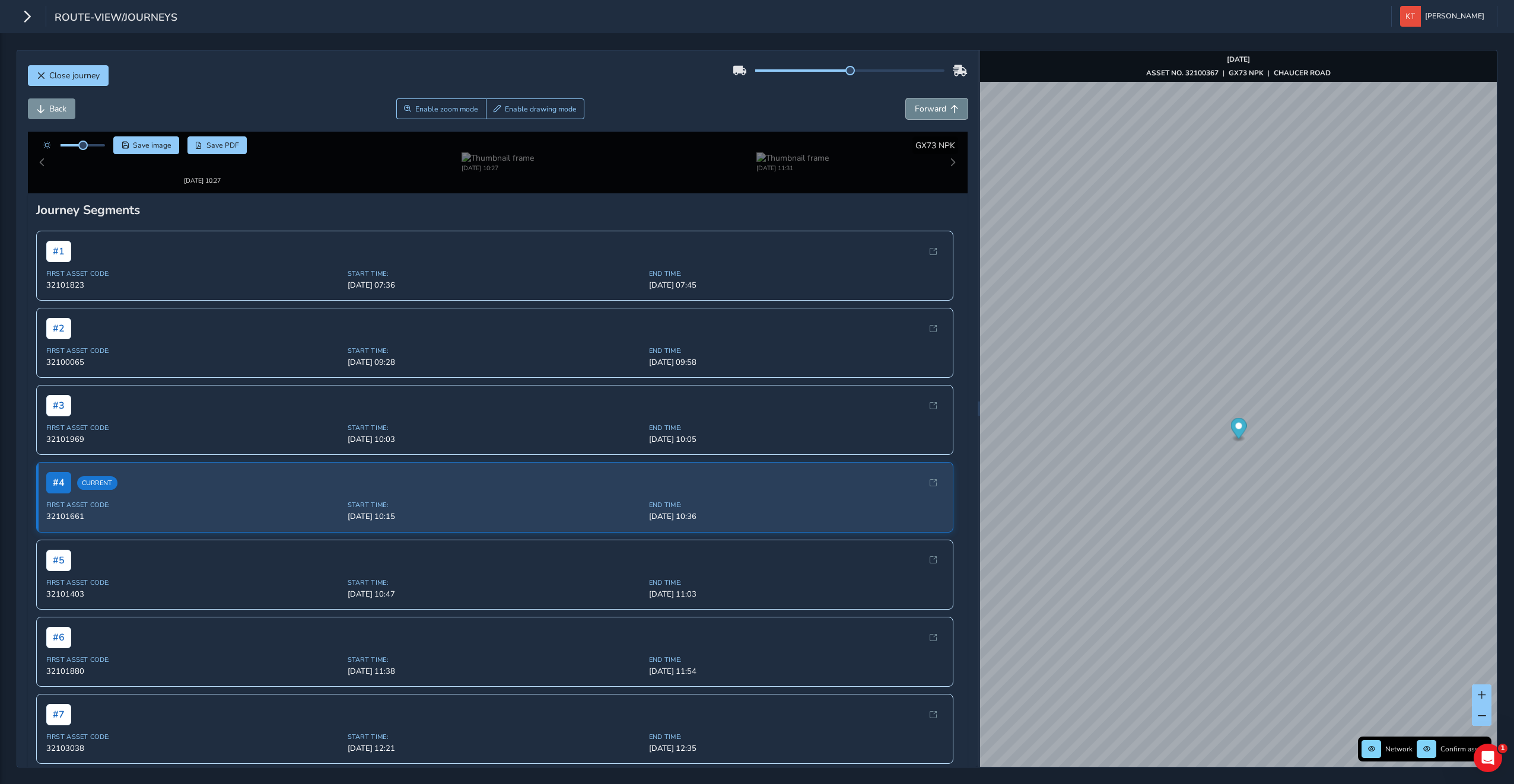
click at [912, 116] on button "Forward" at bounding box center [937, 109] width 62 height 21
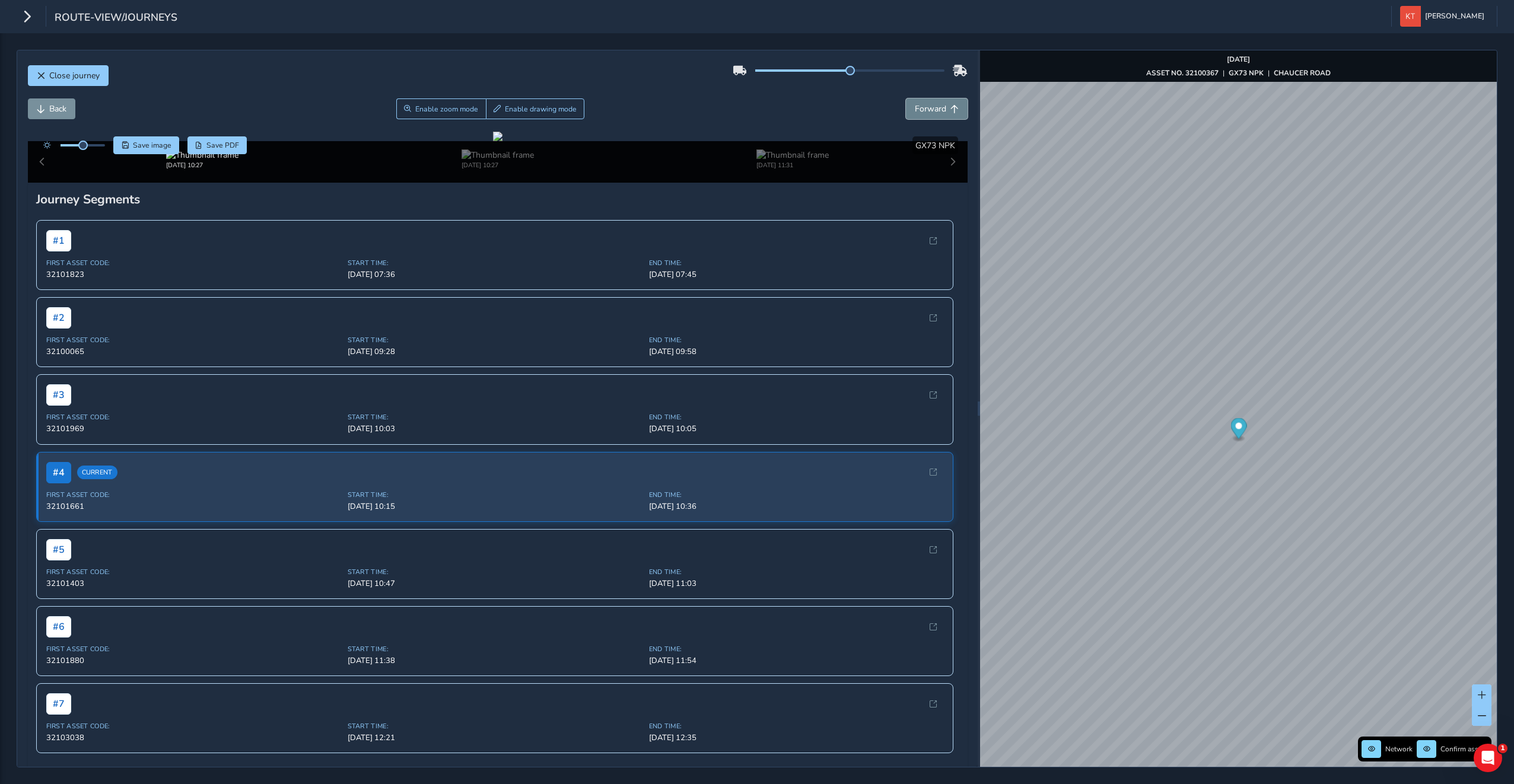
click at [912, 116] on button "Forward" at bounding box center [937, 109] width 62 height 21
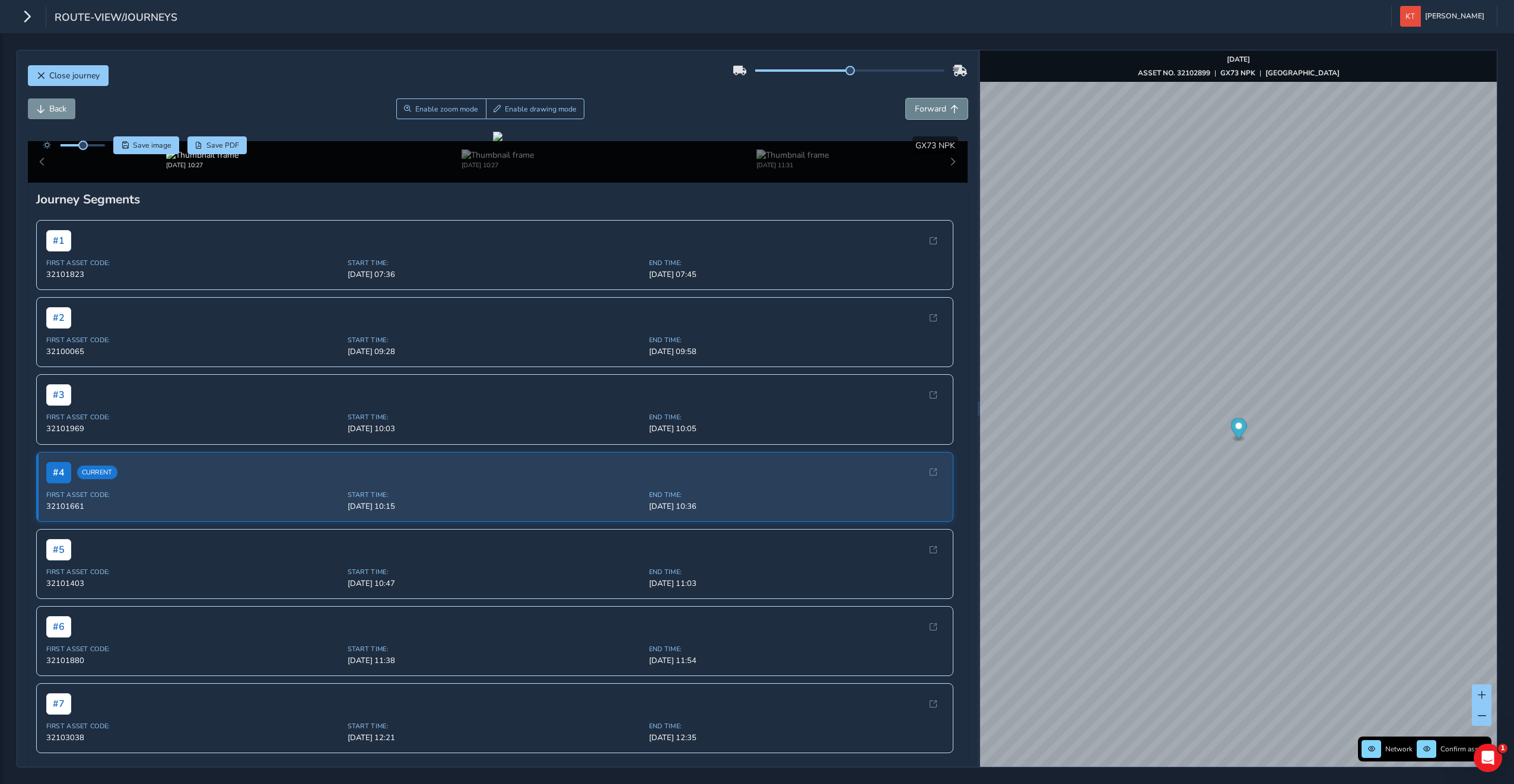
click at [912, 116] on button "Forward" at bounding box center [937, 109] width 62 height 21
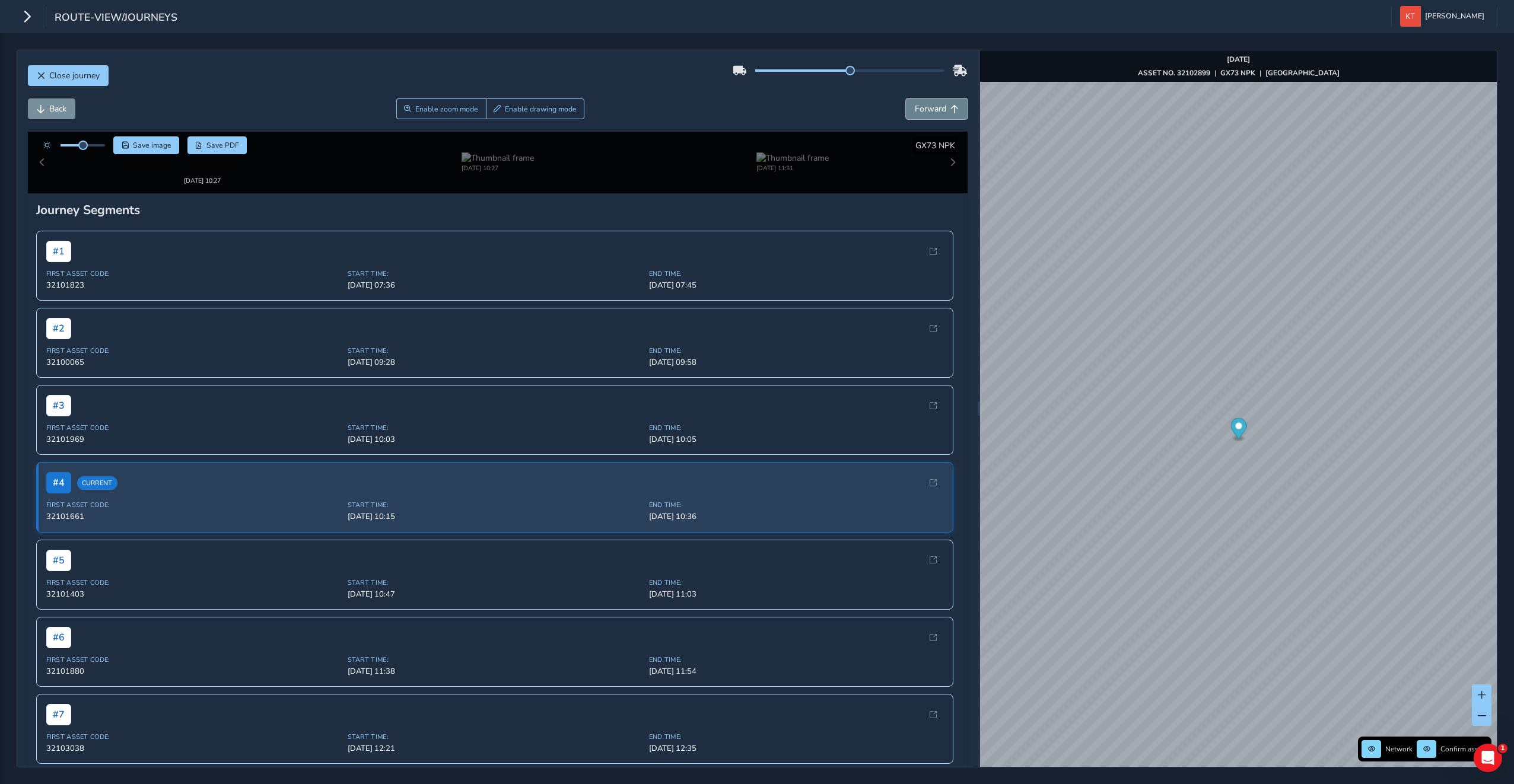
click at [912, 116] on button "Forward" at bounding box center [937, 109] width 62 height 21
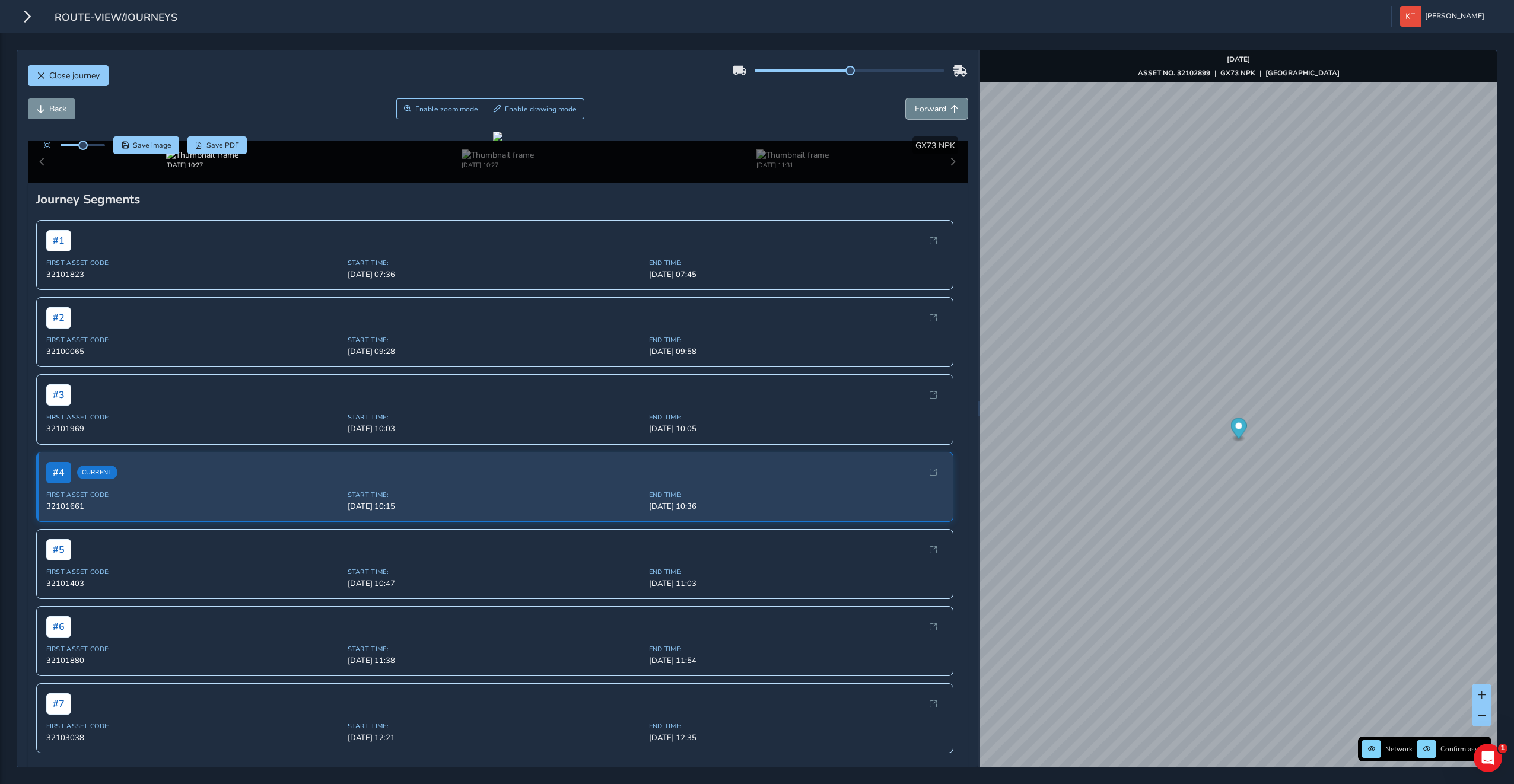
click at [912, 116] on button "Forward" at bounding box center [937, 109] width 62 height 21
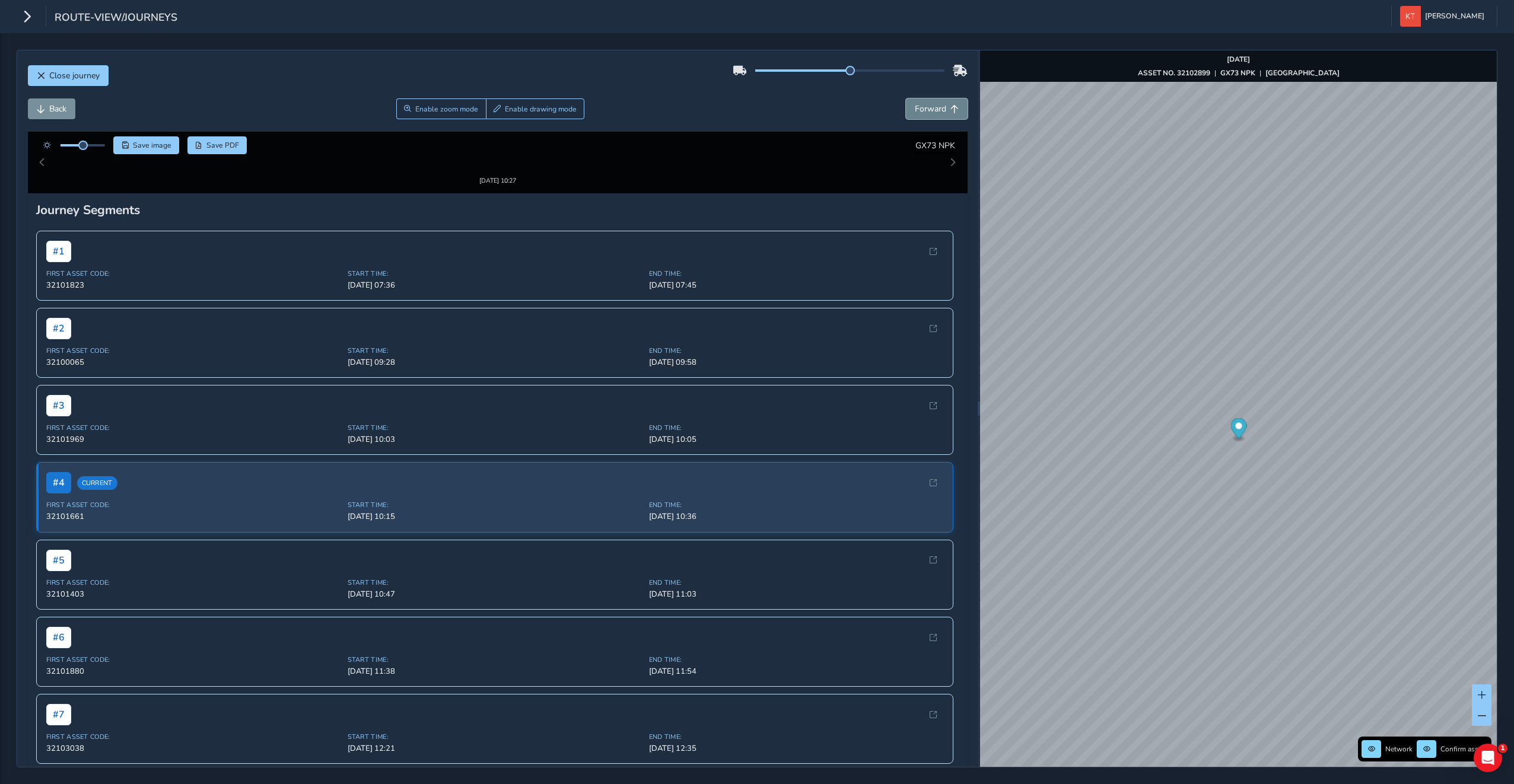
click at [912, 116] on button "Forward" at bounding box center [937, 109] width 62 height 21
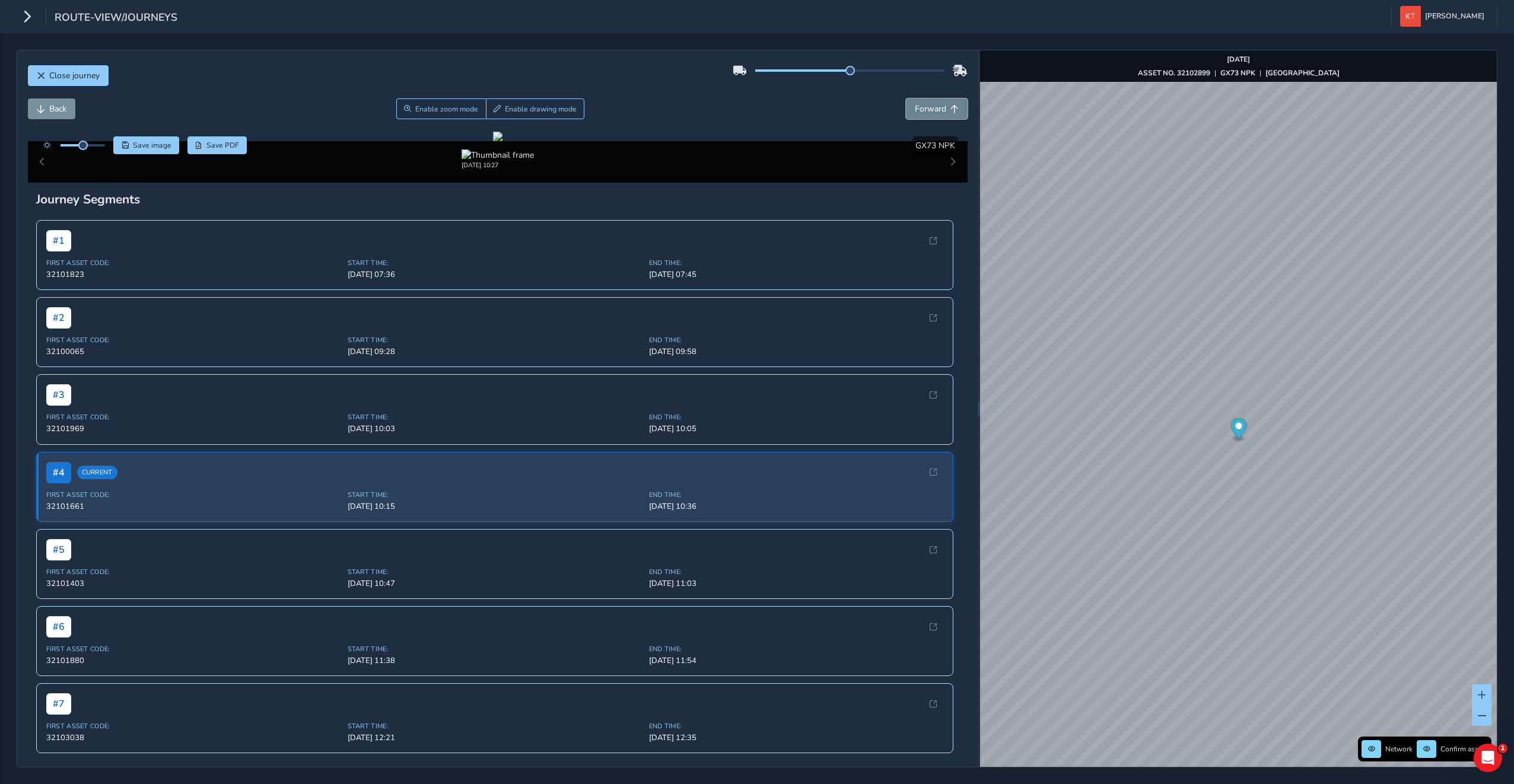
click at [912, 116] on button "Forward" at bounding box center [937, 109] width 62 height 21
click at [914, 114] on span "Forward" at bounding box center [930, 109] width 31 height 11
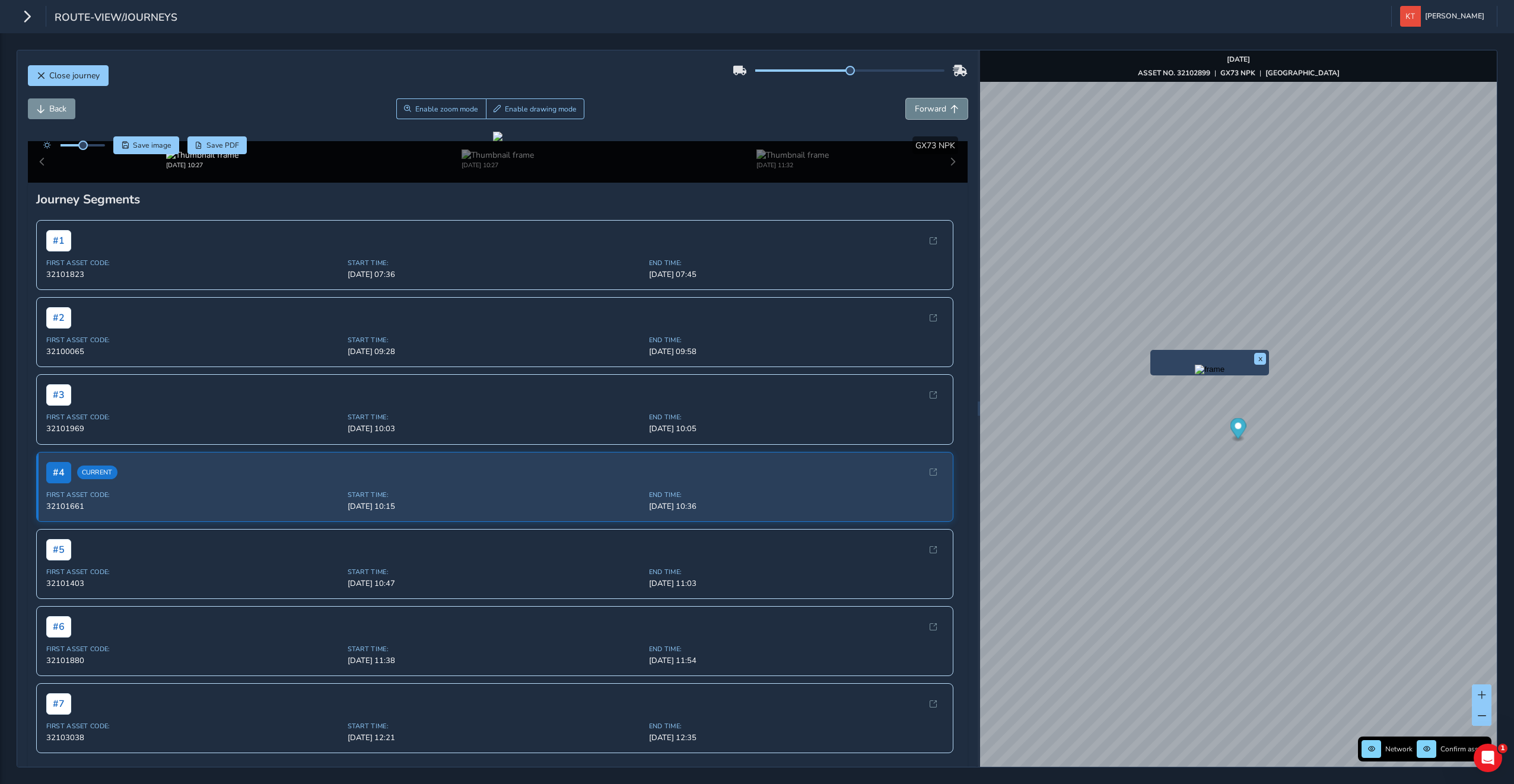
click at [914, 114] on span "Forward" at bounding box center [930, 109] width 31 height 11
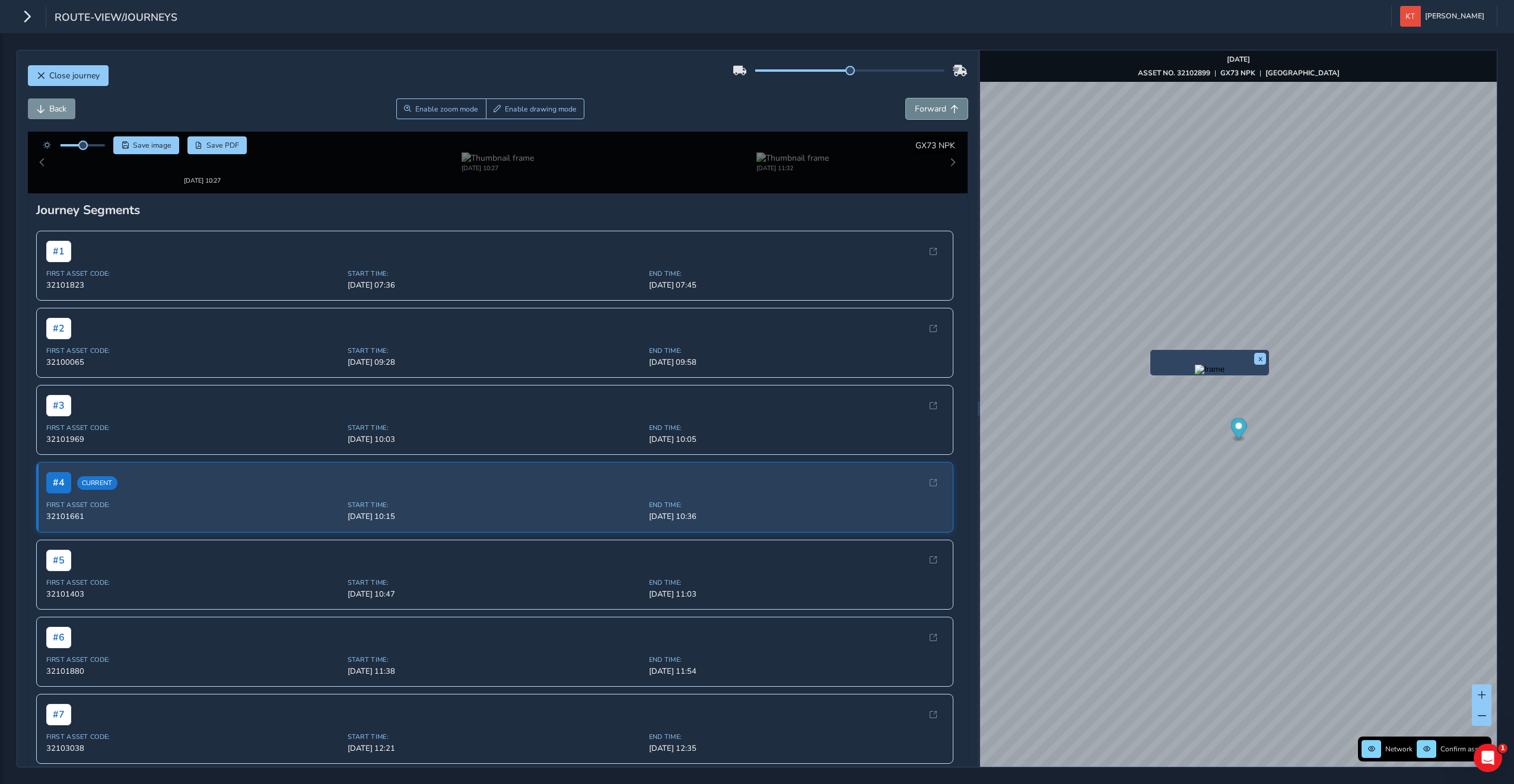
click at [914, 114] on span "Forward" at bounding box center [930, 109] width 31 height 11
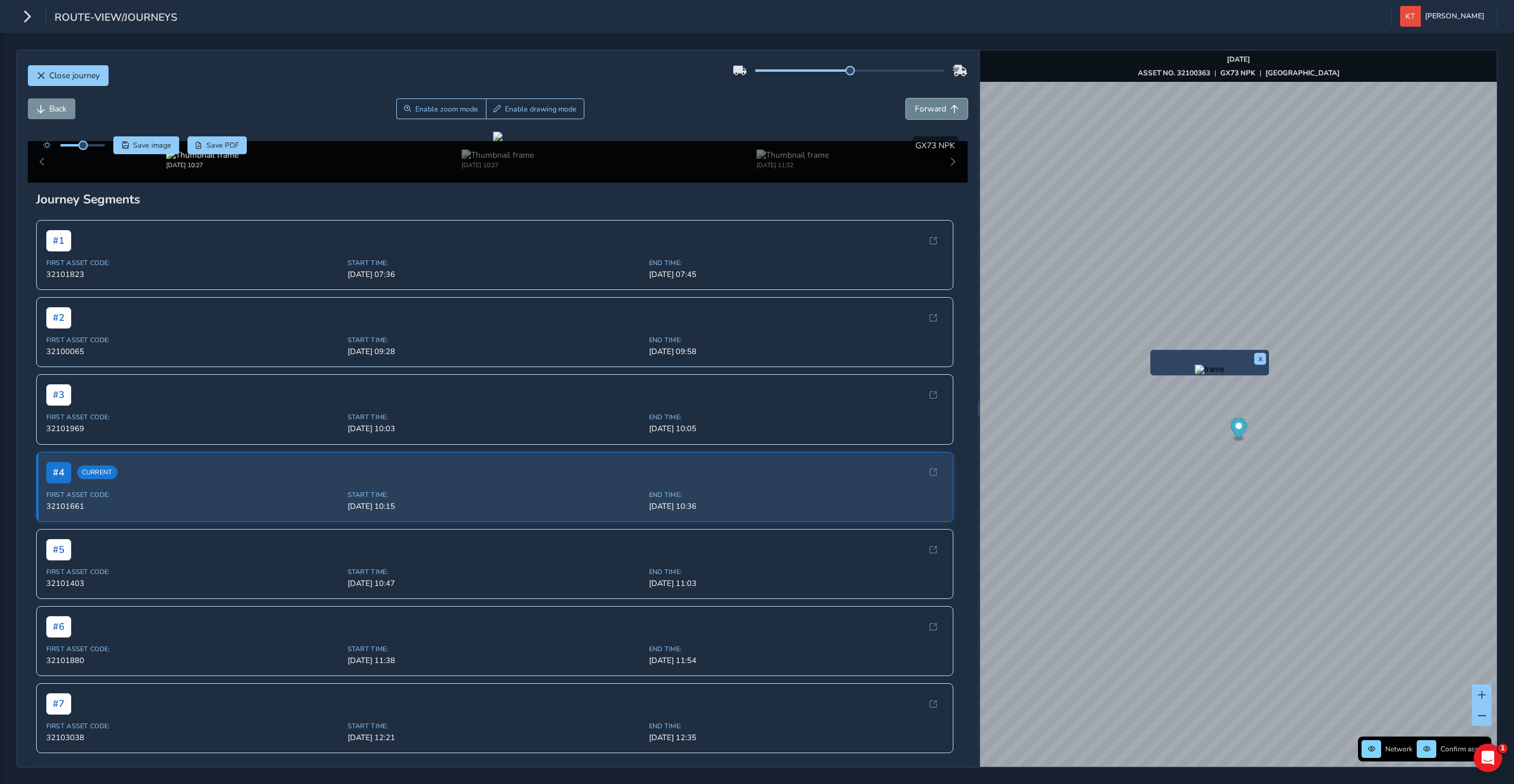
click at [914, 114] on span "Forward" at bounding box center [930, 109] width 31 height 11
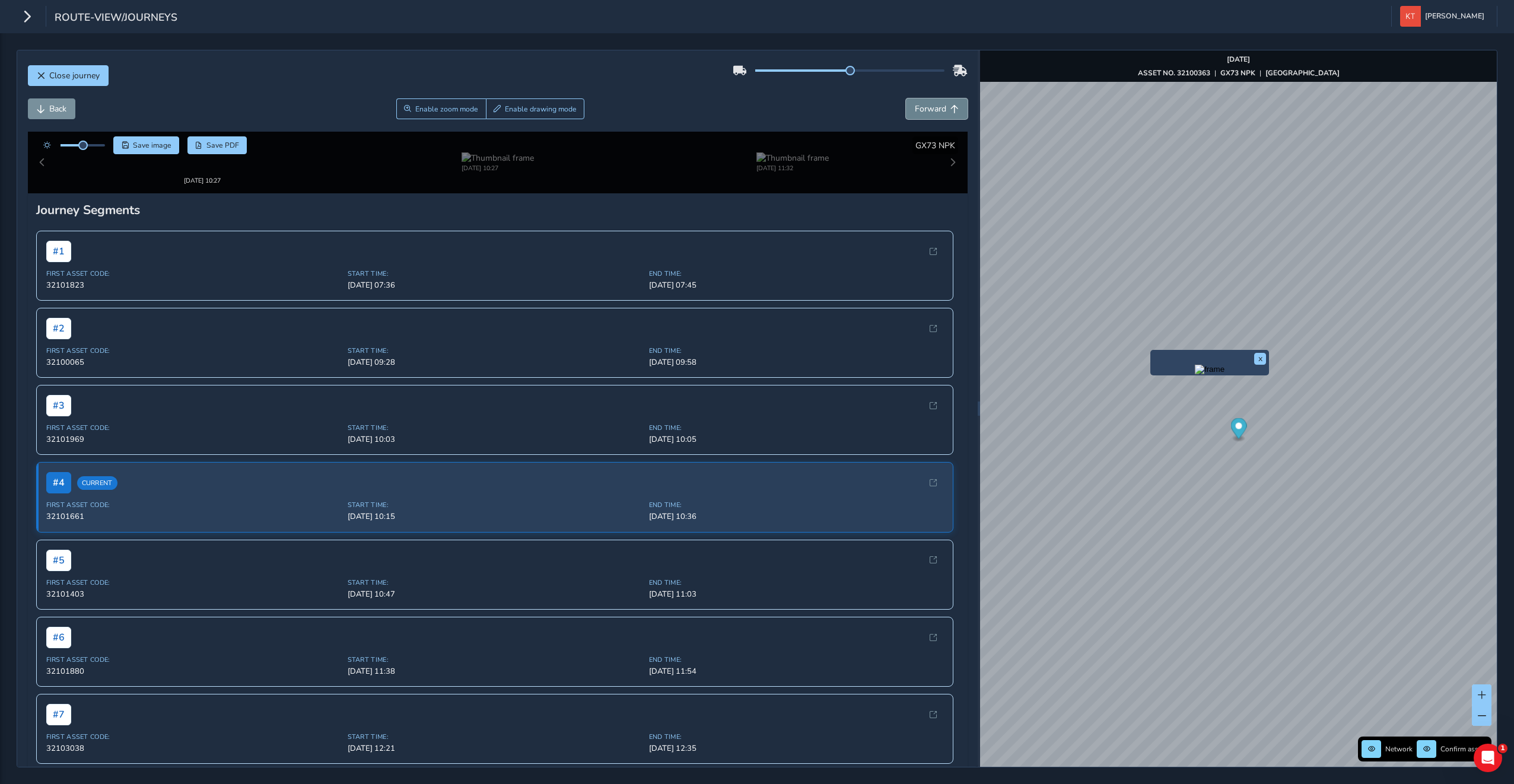
click at [914, 114] on span "Forward" at bounding box center [930, 109] width 31 height 11
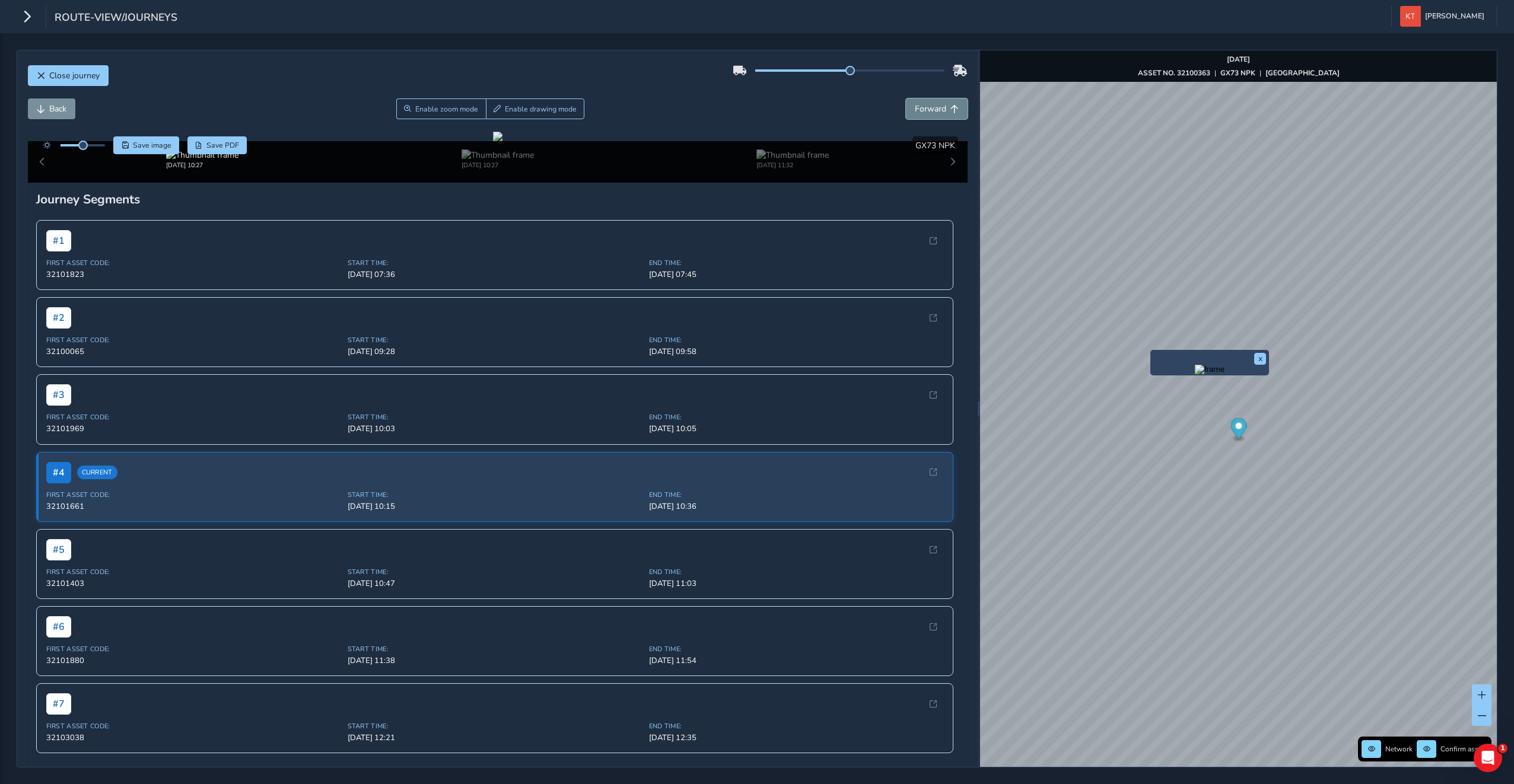
click at [914, 114] on span "Forward" at bounding box center [930, 109] width 31 height 11
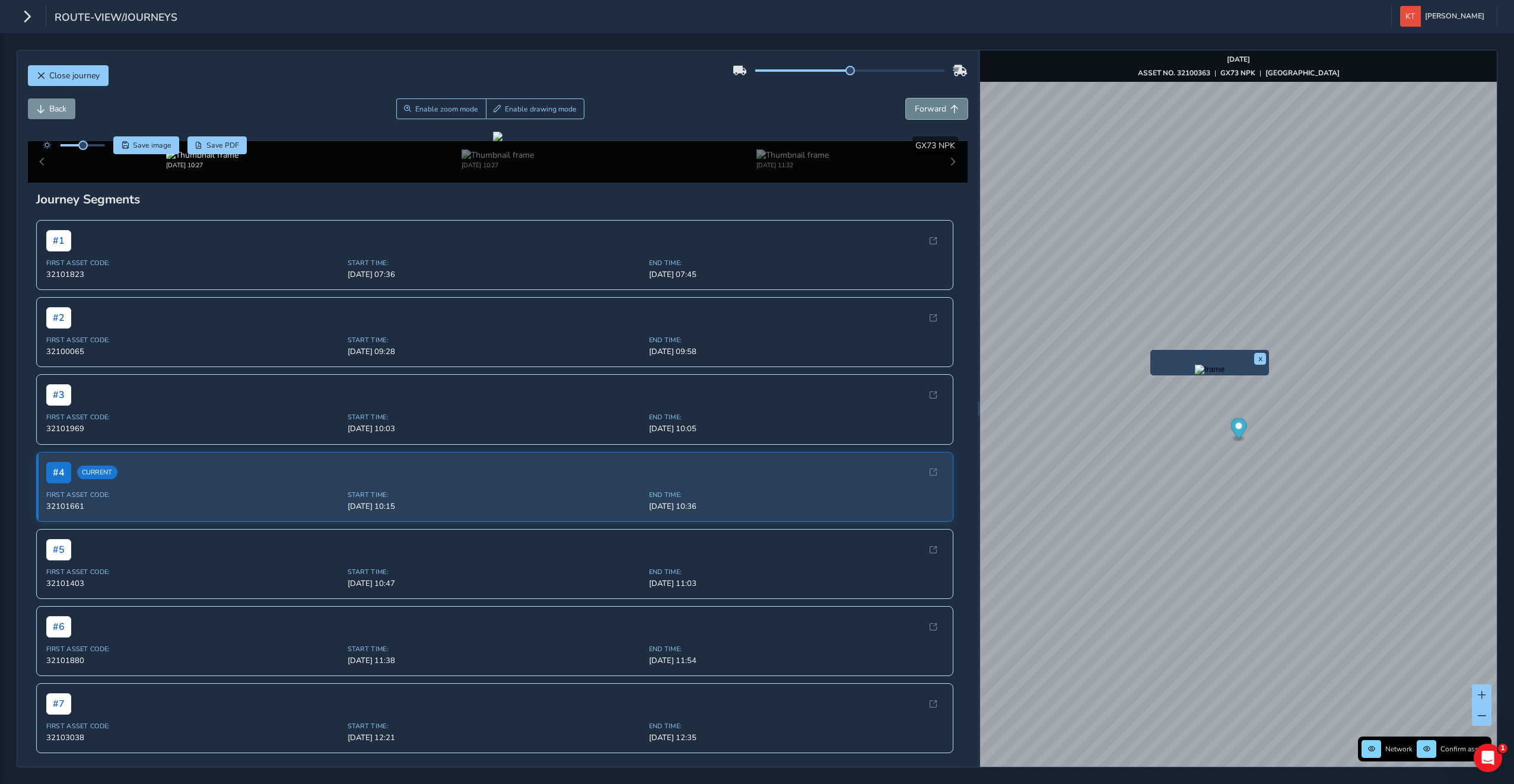
click at [914, 114] on span "Forward" at bounding box center [930, 109] width 31 height 11
drag, startPoint x: 560, startPoint y: 251, endPoint x: 506, endPoint y: 276, distance: 59.5
click at [502, 141] on div at bounding box center [498, 136] width 10 height 10
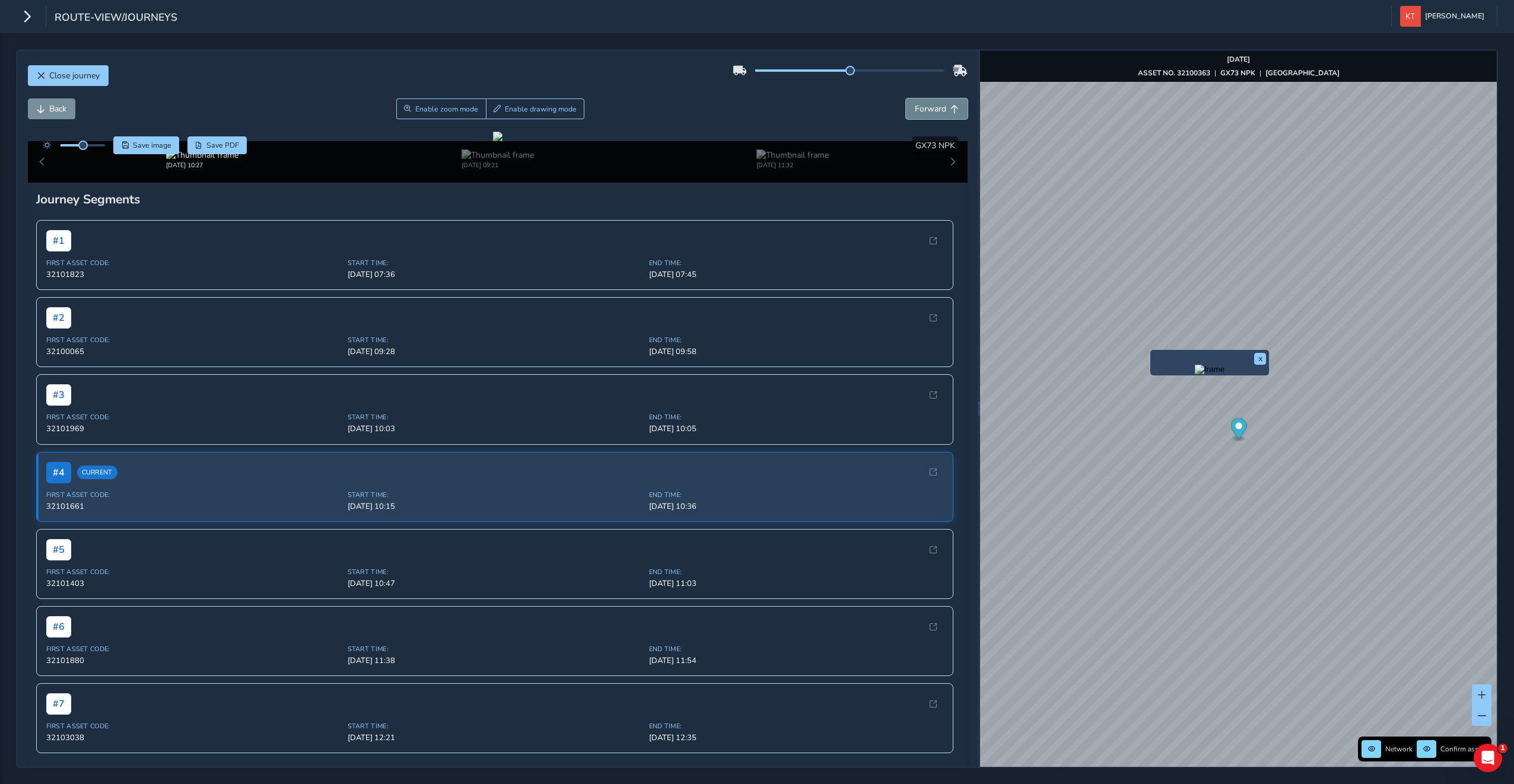
click at [906, 109] on button "Forward" at bounding box center [937, 109] width 62 height 21
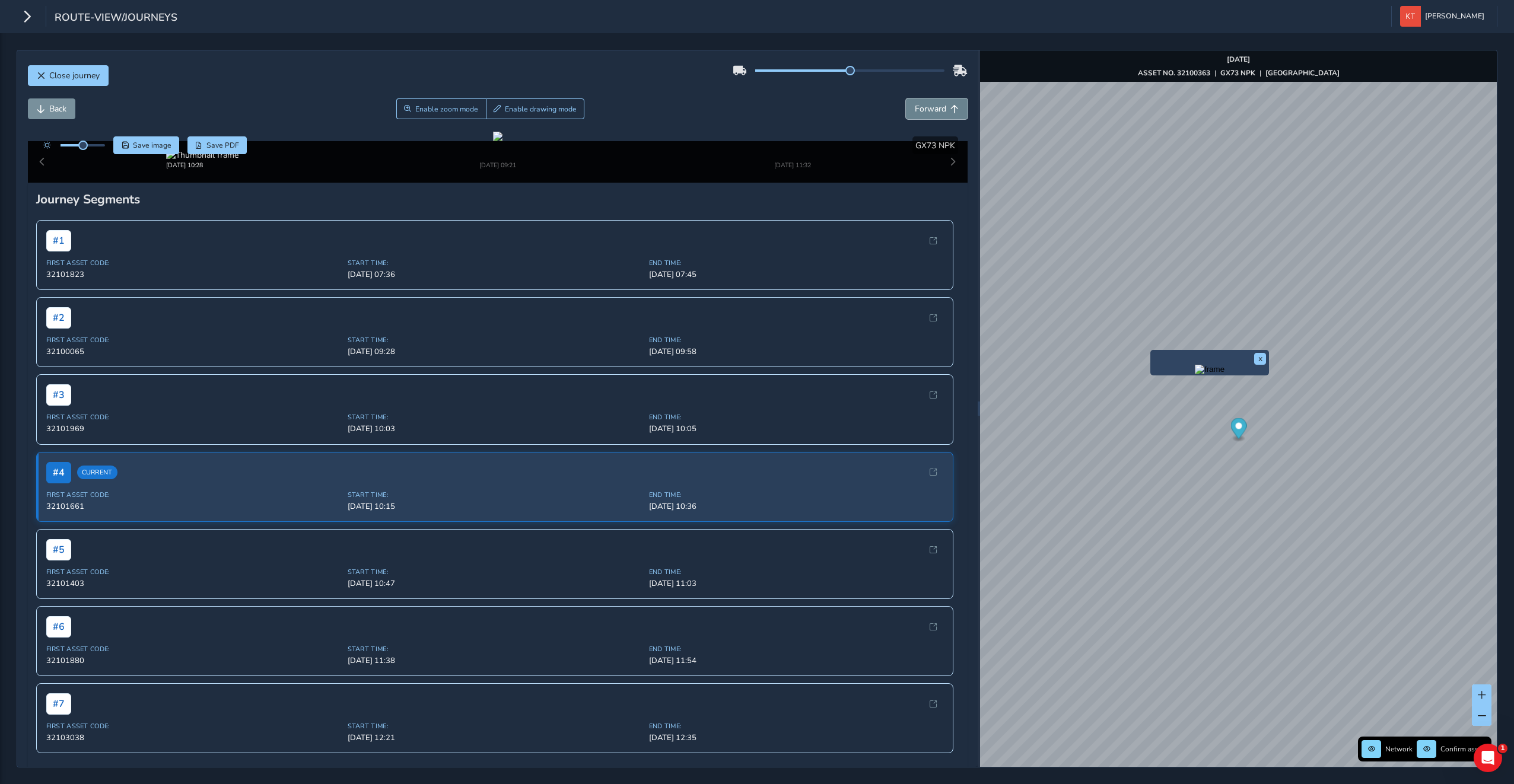
click at [906, 114] on button "Forward" at bounding box center [937, 109] width 62 height 21
click at [52, 73] on span "Close journey" at bounding box center [75, 76] width 50 height 11
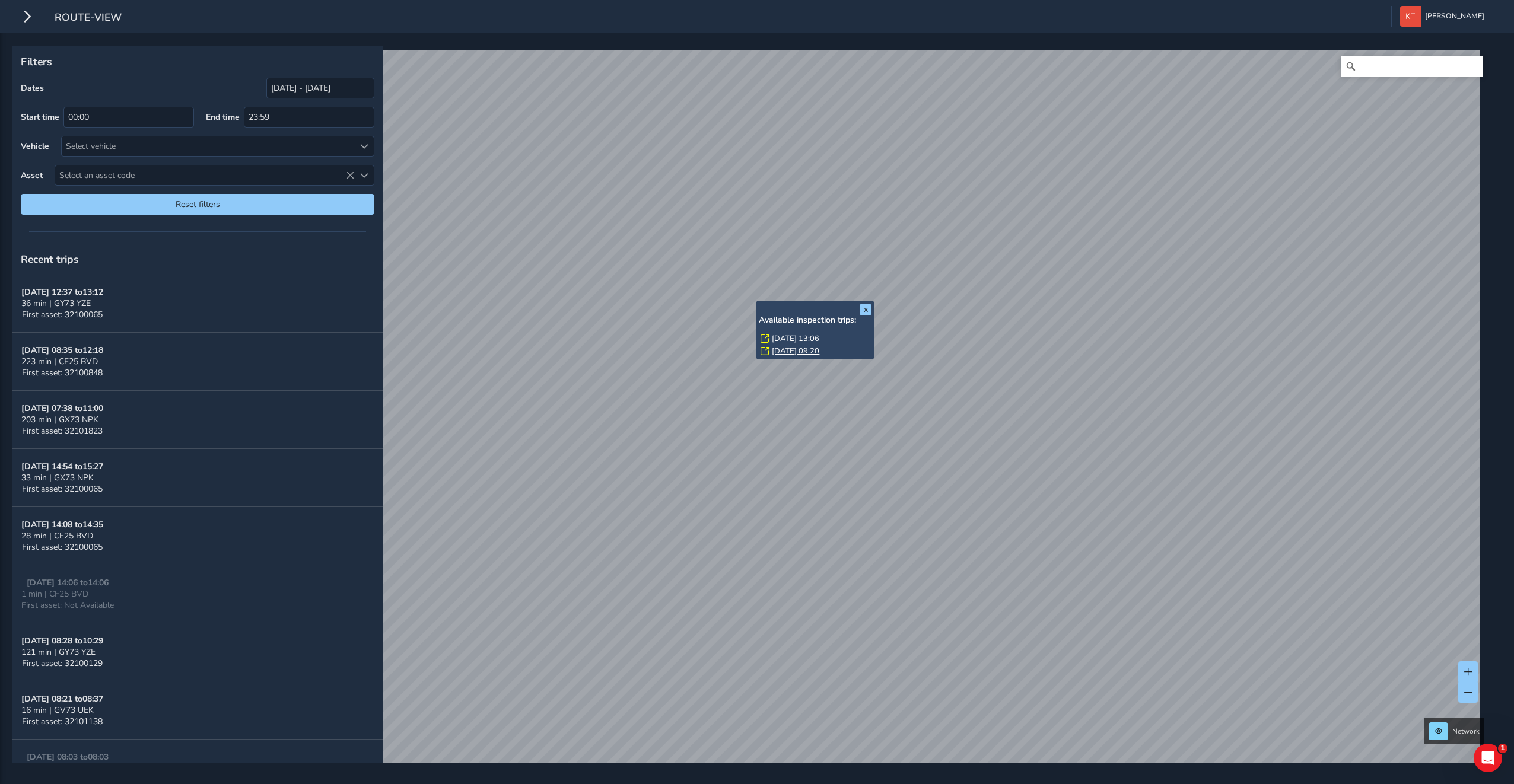
click at [758, 302] on div "x Available inspection trips: [GEOGRAPHIC_DATA][DATE] 13:06 [DATE] 09:20" at bounding box center [815, 330] width 118 height 59
click at [790, 338] on link "[DATE] 13:06" at bounding box center [795, 338] width 47 height 10
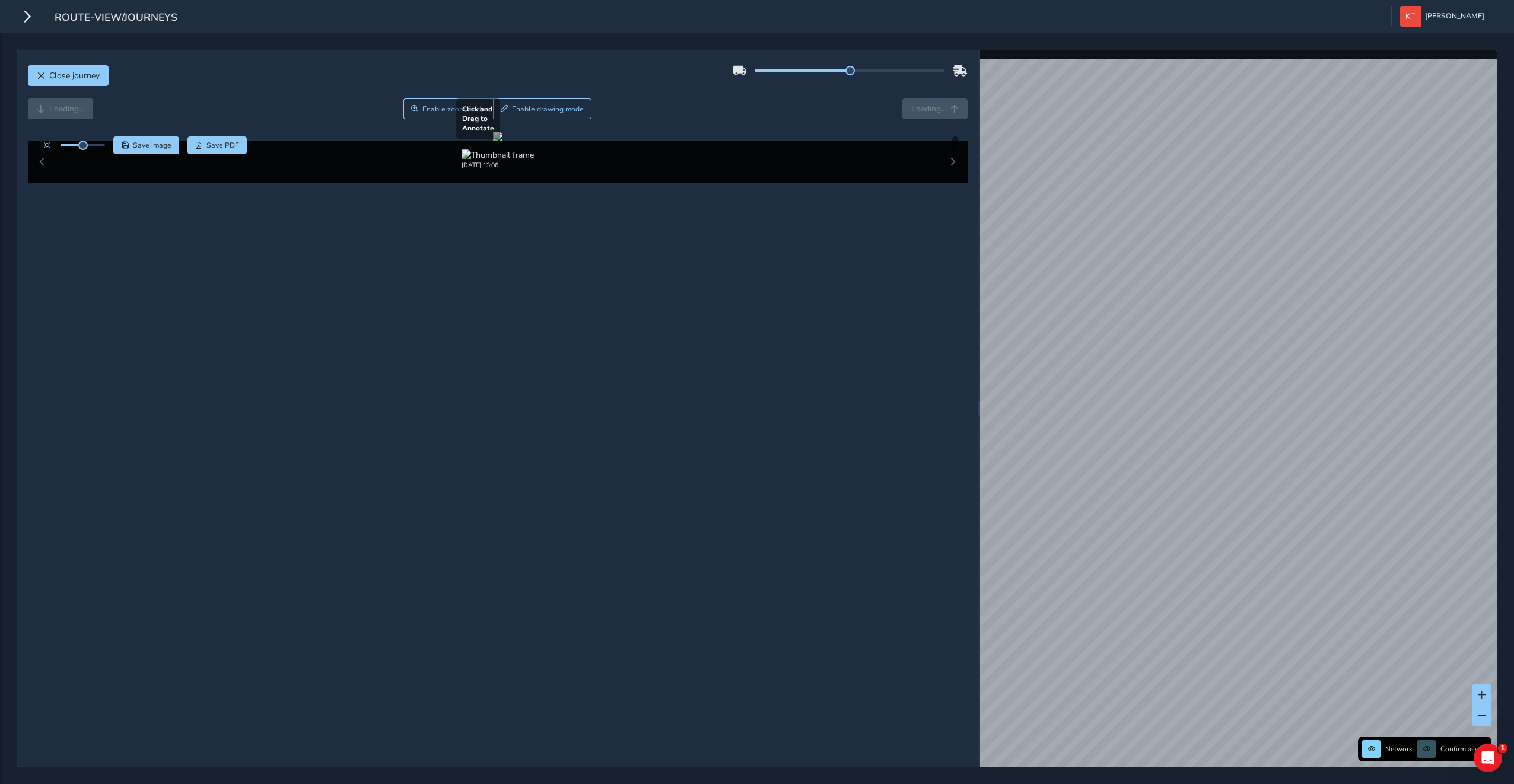
drag, startPoint x: 632, startPoint y: 367, endPoint x: 602, endPoint y: 501, distance: 137.3
click at [502, 141] on div at bounding box center [498, 136] width 10 height 10
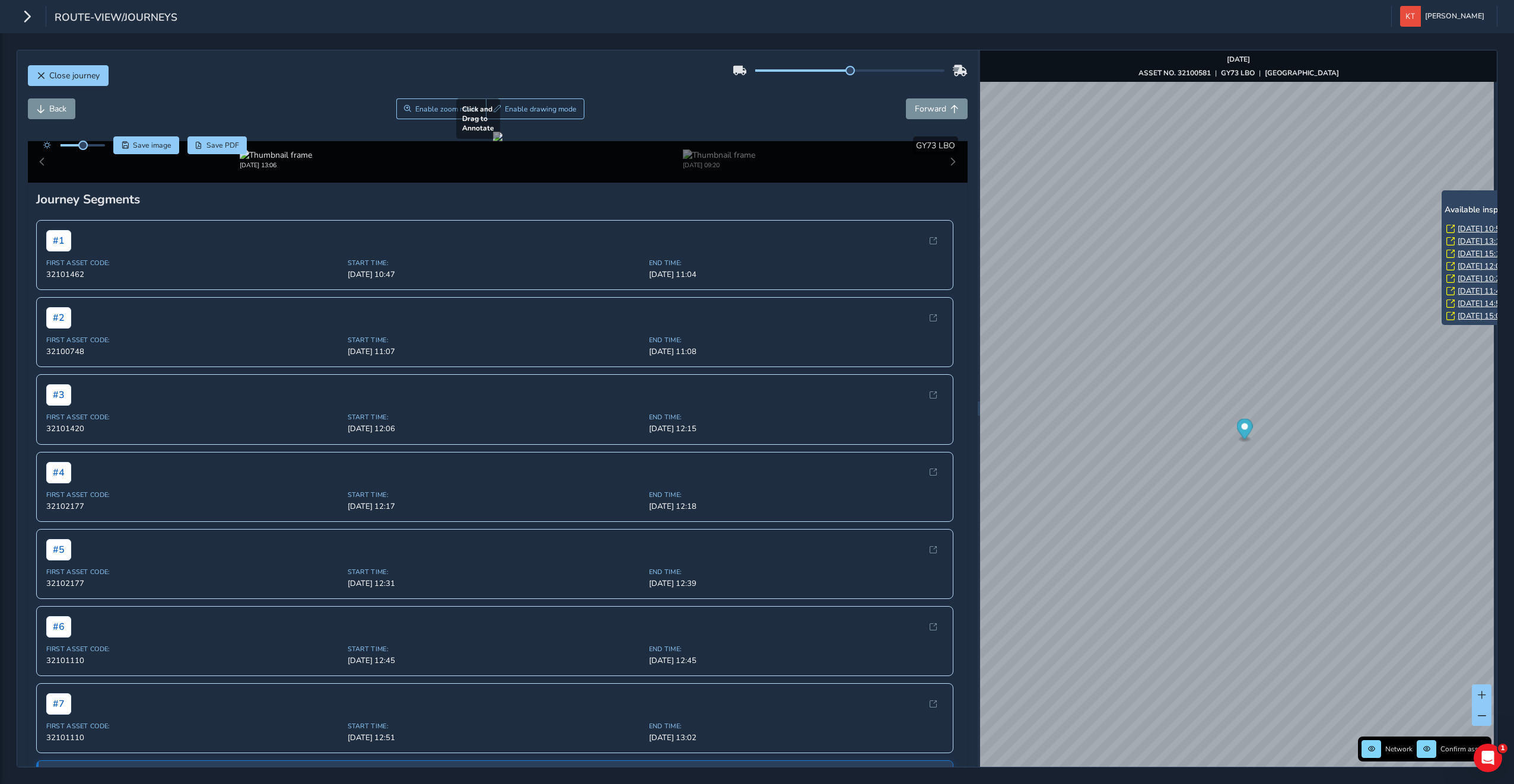
click at [1442, 194] on div "x Available inspection trips: [DATE] 10:58 [DATE] 13:16 [DATE] 15:19 [DATE] 12:…" at bounding box center [1501, 257] width 118 height 134
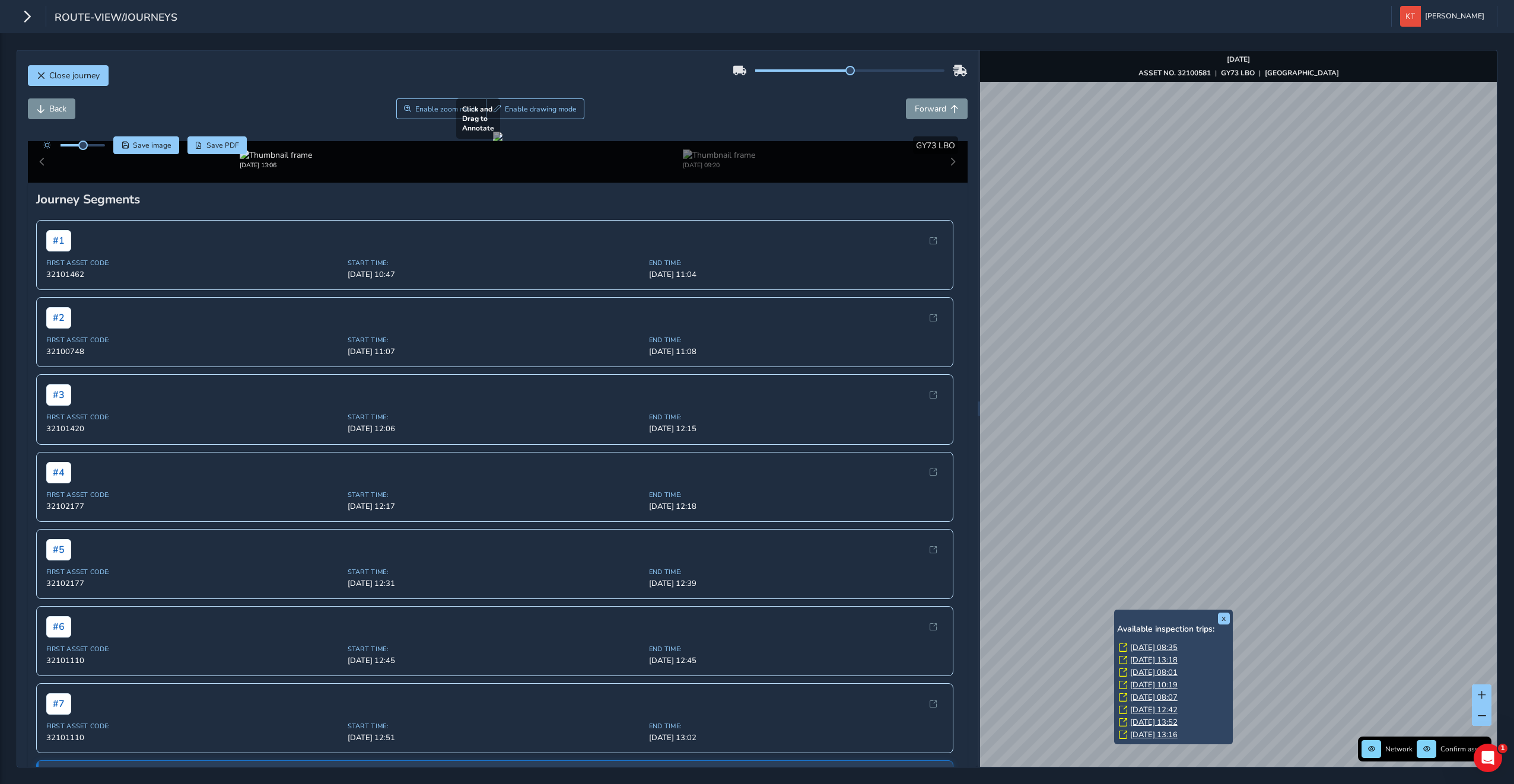
click at [1117, 613] on div "x Available inspection trips: [GEOGRAPHIC_DATA][DATE] 08:35 [DATE] 13:18 [DATE]…" at bounding box center [1173, 677] width 113 height 129
click at [1148, 647] on link "[DATE] 08:35" at bounding box center [1154, 647] width 47 height 10
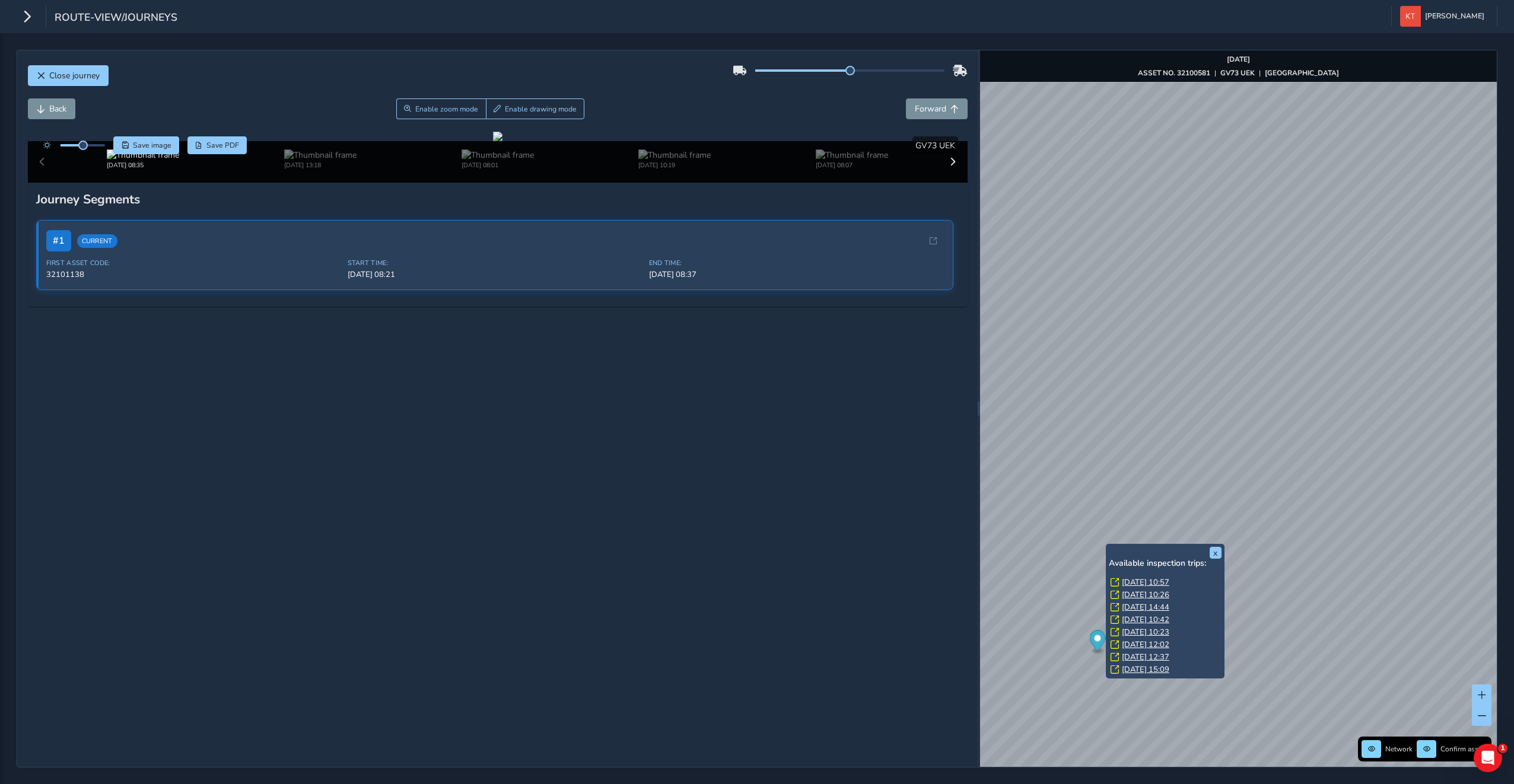
click at [1150, 580] on link "[DATE] 10:57" at bounding box center [1146, 582] width 47 height 10
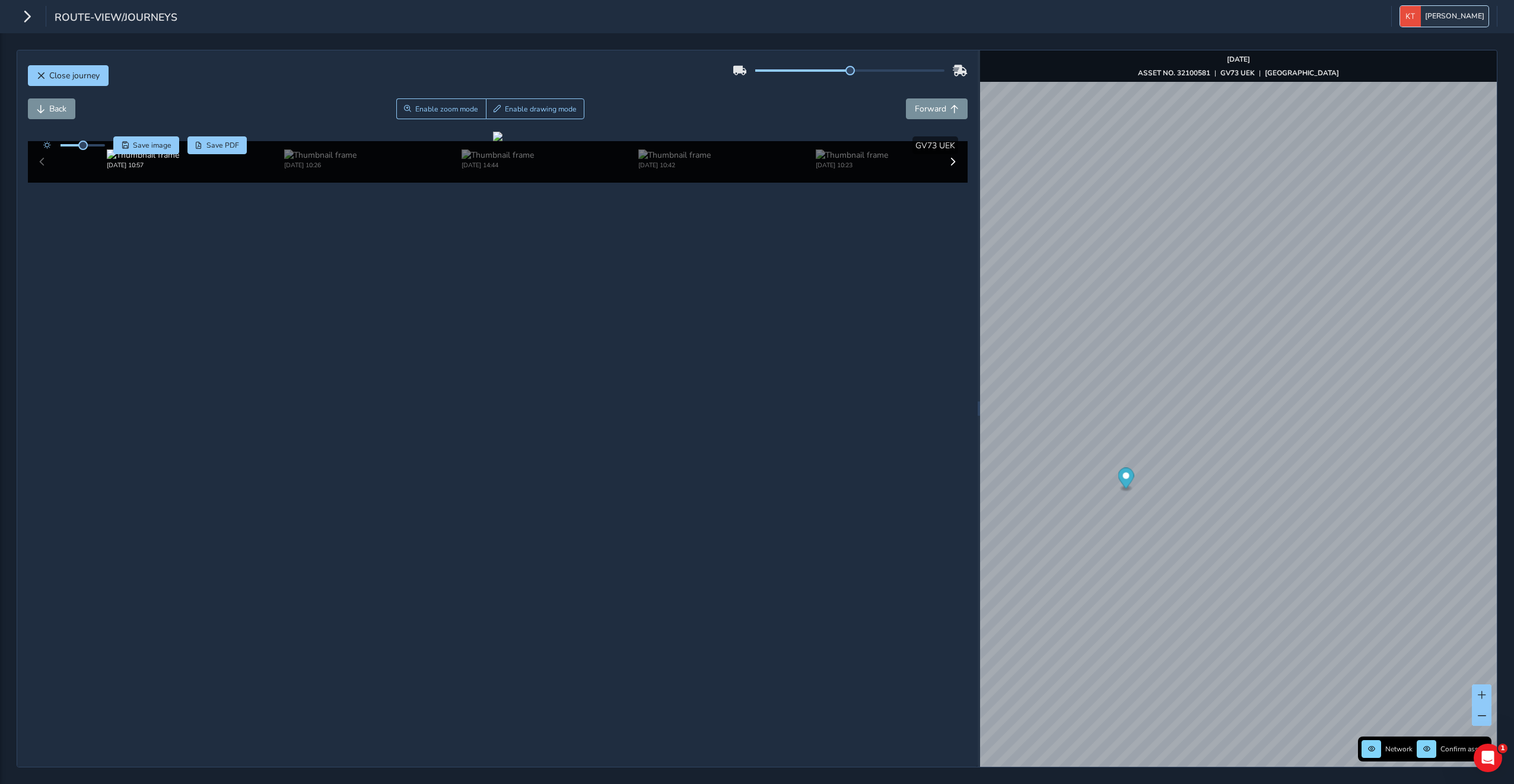
click at [1421, 17] on img "button" at bounding box center [1410, 17] width 21 height 21
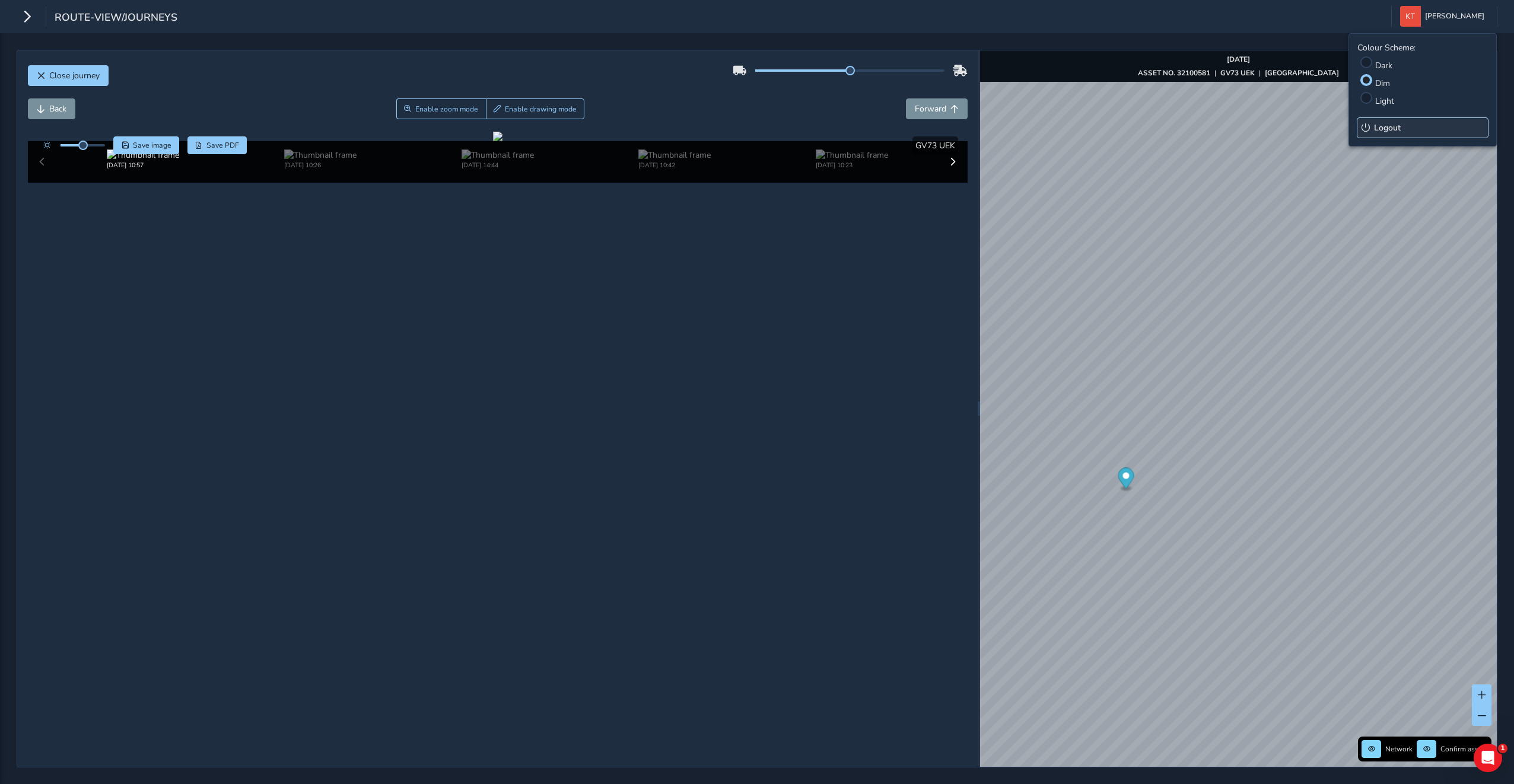
click at [1378, 128] on span "Logout" at bounding box center [1387, 127] width 26 height 11
